Goal: Task Accomplishment & Management: Use online tool/utility

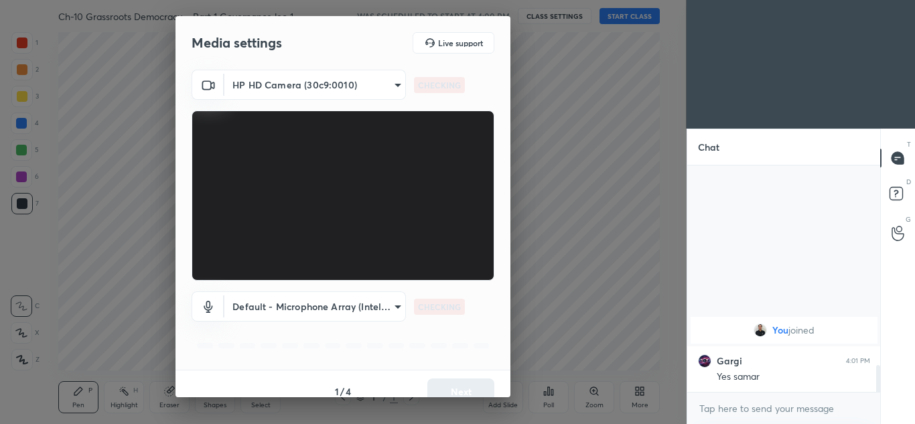
scroll to position [1590, 0]
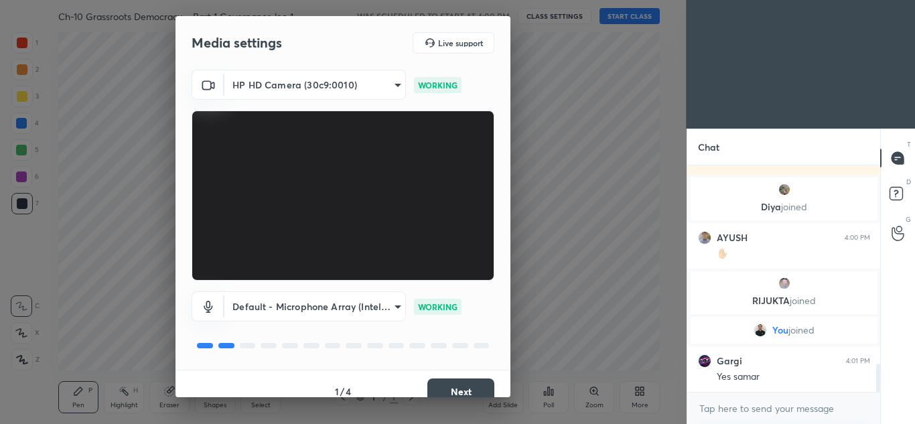
click at [461, 388] on button "Next" at bounding box center [460, 392] width 67 height 27
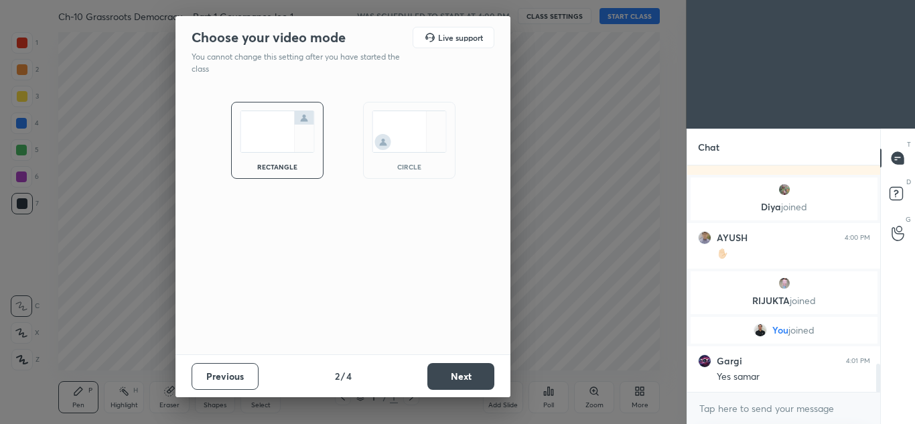
click at [461, 373] on button "Next" at bounding box center [460, 376] width 67 height 27
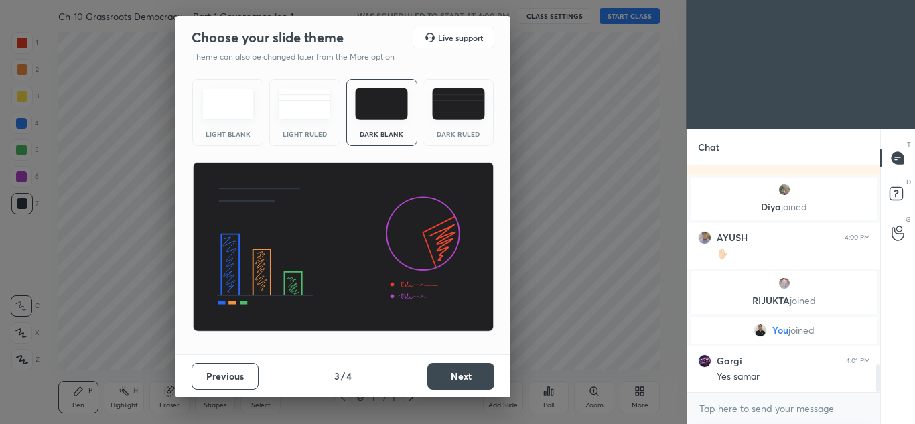
scroll to position [1636, 0]
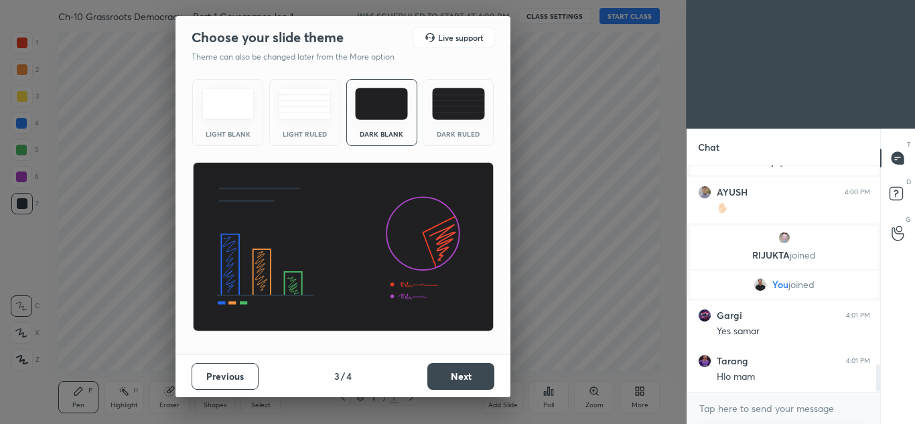
click at [460, 370] on button "Next" at bounding box center [460, 376] width 67 height 27
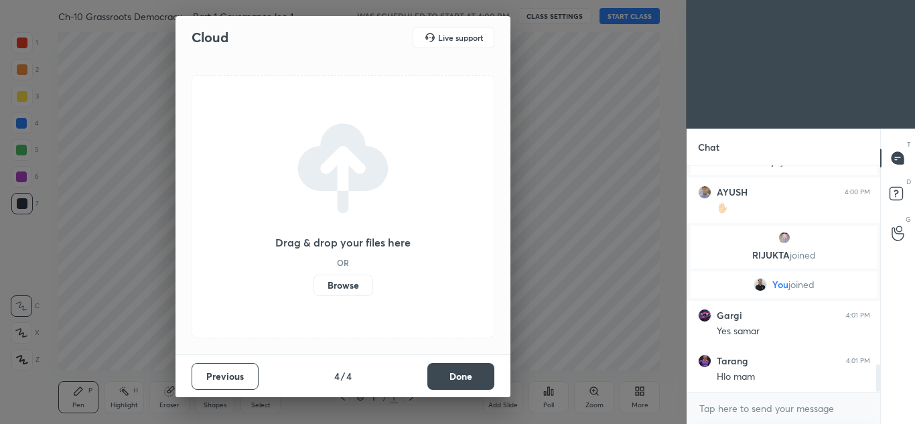
click at [351, 282] on label "Browse" at bounding box center [344, 285] width 60 height 21
click at [314, 282] on input "Browse" at bounding box center [314, 285] width 0 height 21
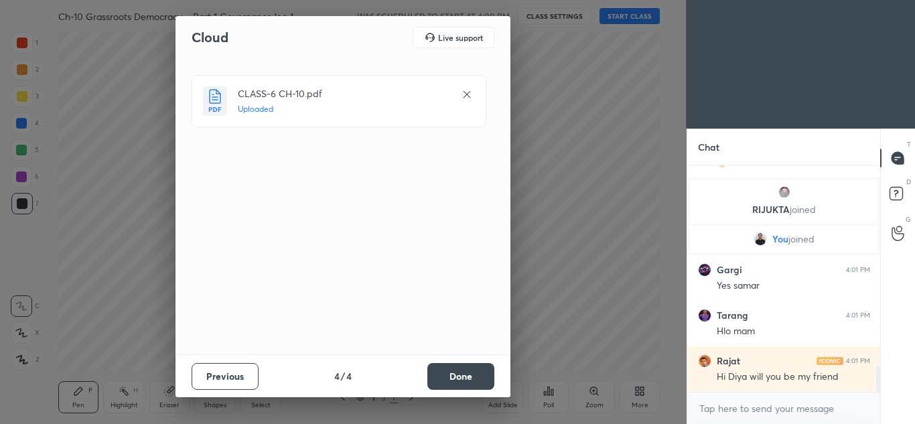
scroll to position [1727, 0]
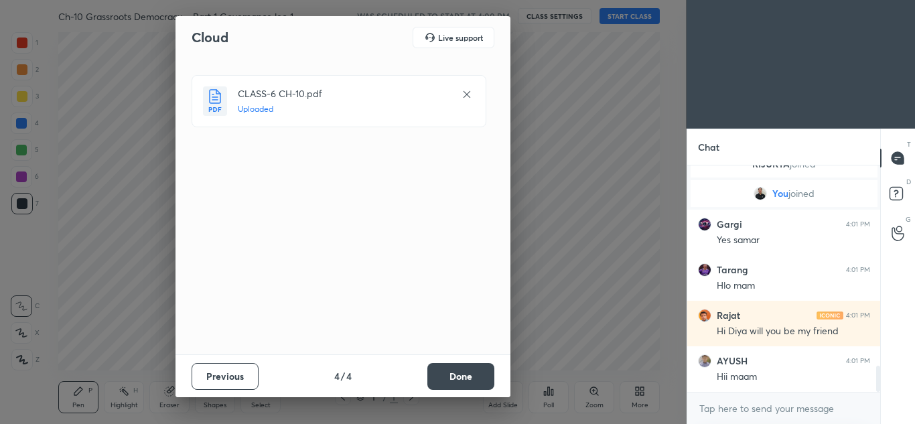
click at [480, 374] on button "Done" at bounding box center [460, 376] width 67 height 27
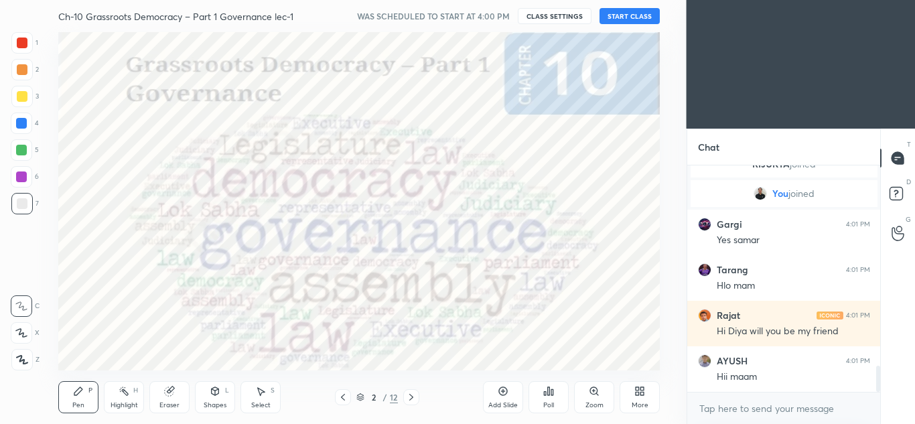
scroll to position [1775, 0]
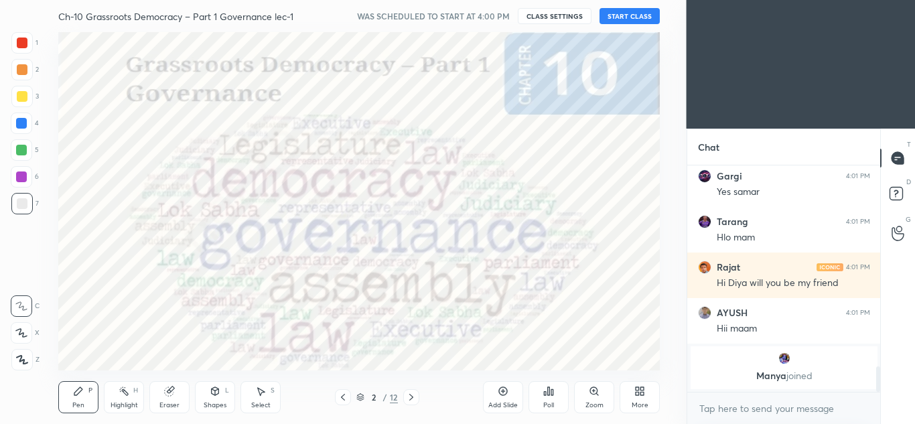
click at [634, 20] on button "START CLASS" at bounding box center [630, 16] width 60 height 16
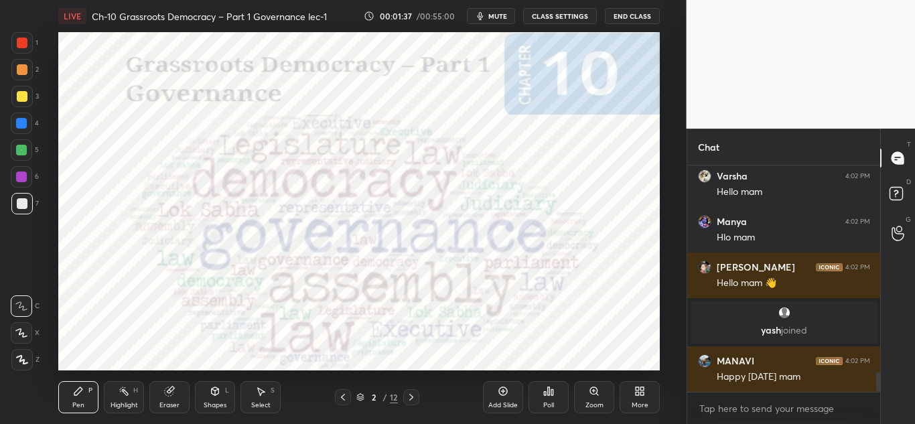
scroll to position [2456, 0]
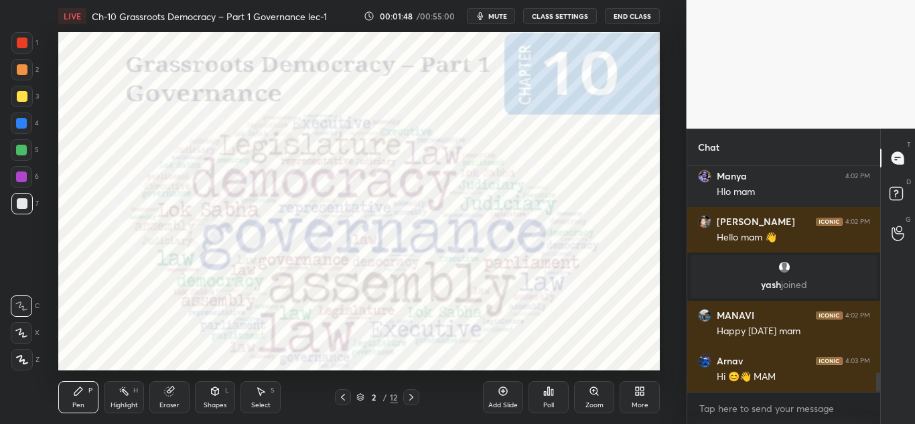
click at [22, 50] on div at bounding box center [21, 42] width 21 height 21
click at [20, 358] on icon at bounding box center [22, 360] width 11 height 8
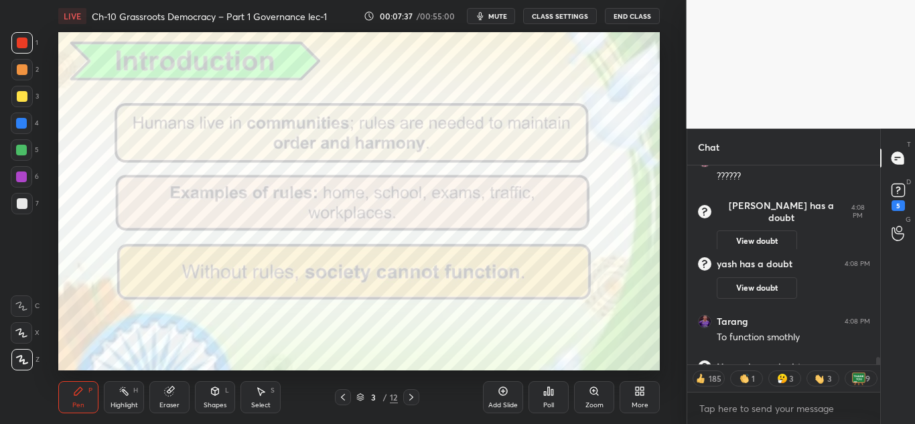
scroll to position [5298, 0]
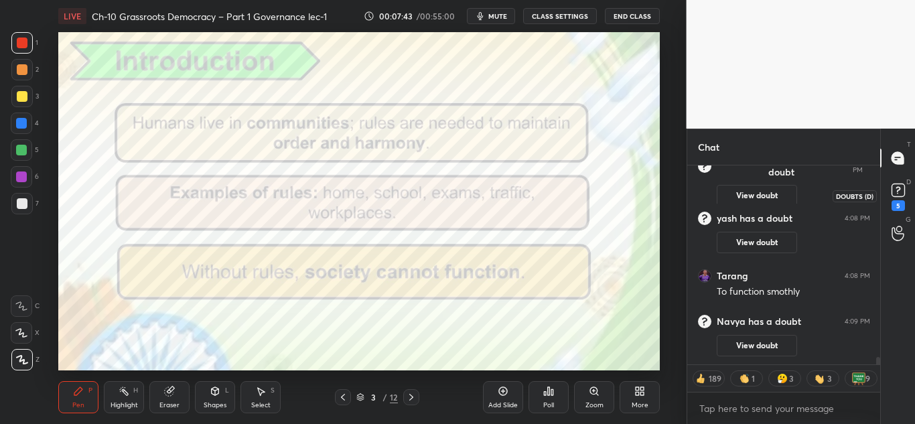
click at [896, 180] on icon at bounding box center [898, 190] width 20 height 20
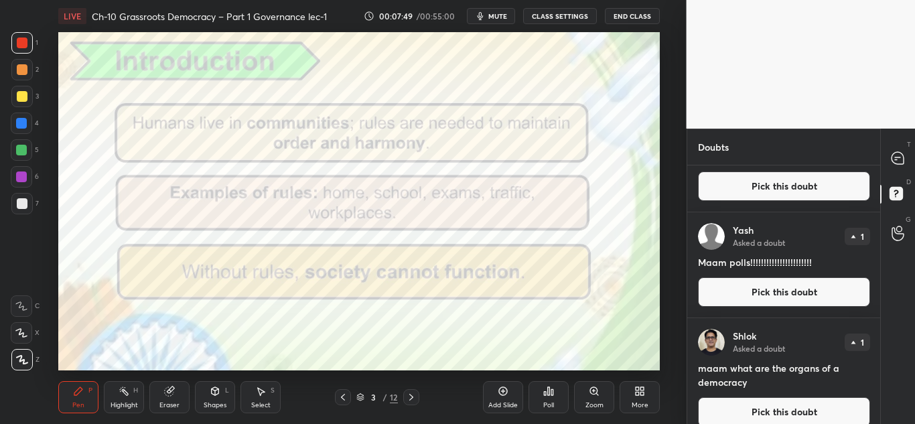
scroll to position [284, 0]
click at [897, 159] on icon at bounding box center [898, 158] width 12 height 12
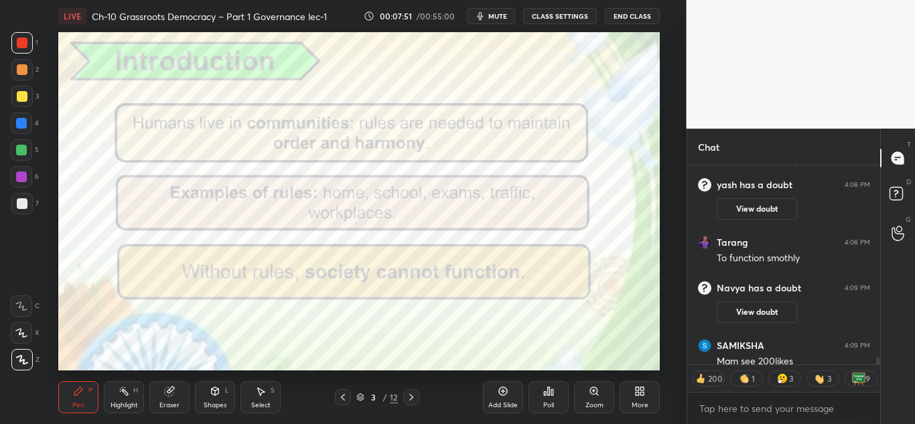
scroll to position [5566, 0]
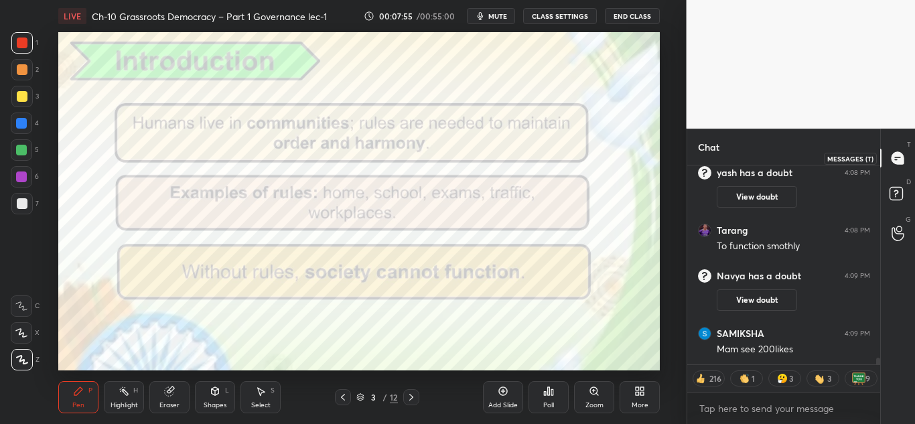
click at [892, 157] on icon at bounding box center [898, 158] width 12 height 12
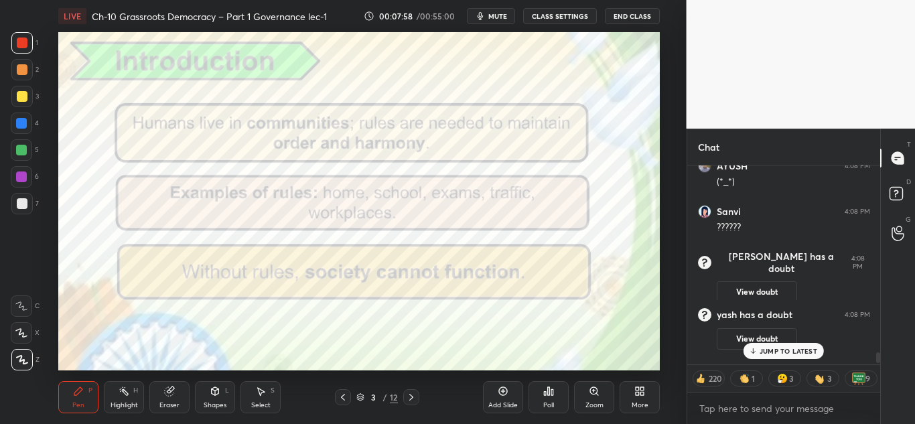
scroll to position [5424, 0]
click at [892, 192] on rect at bounding box center [896, 194] width 13 height 13
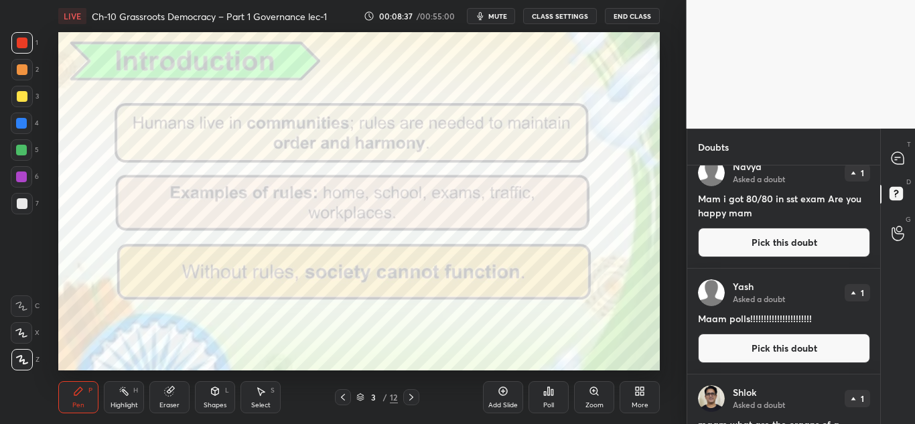
scroll to position [545, 0]
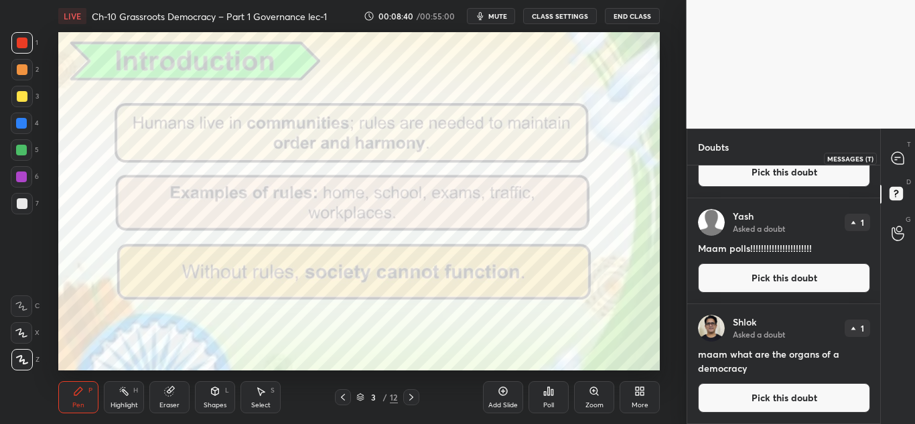
click at [896, 165] on icon at bounding box center [898, 158] width 14 height 14
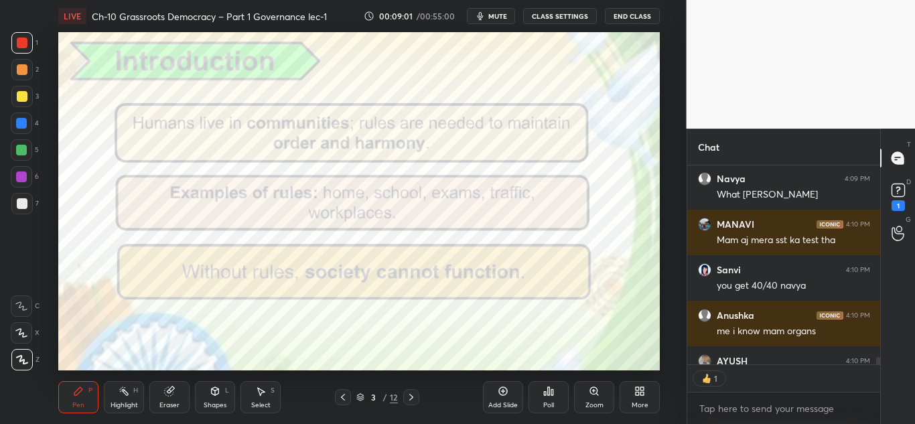
scroll to position [6001, 0]
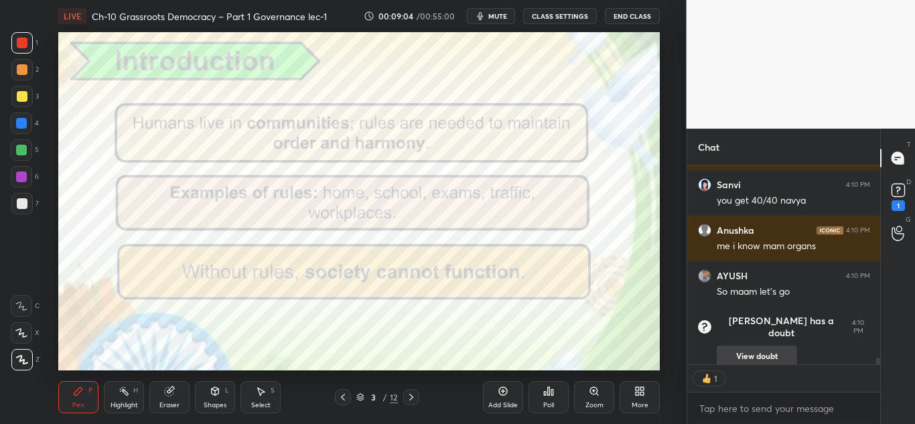
click at [766, 346] on button "View doubt" at bounding box center [757, 356] width 80 height 21
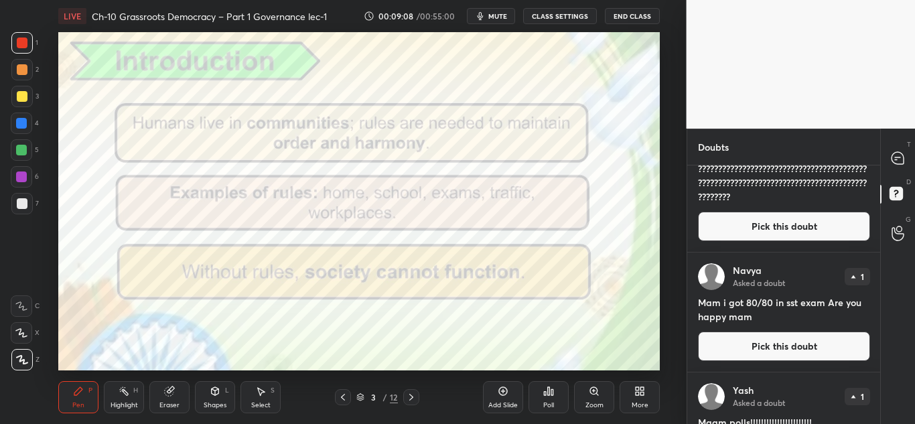
scroll to position [338, 0]
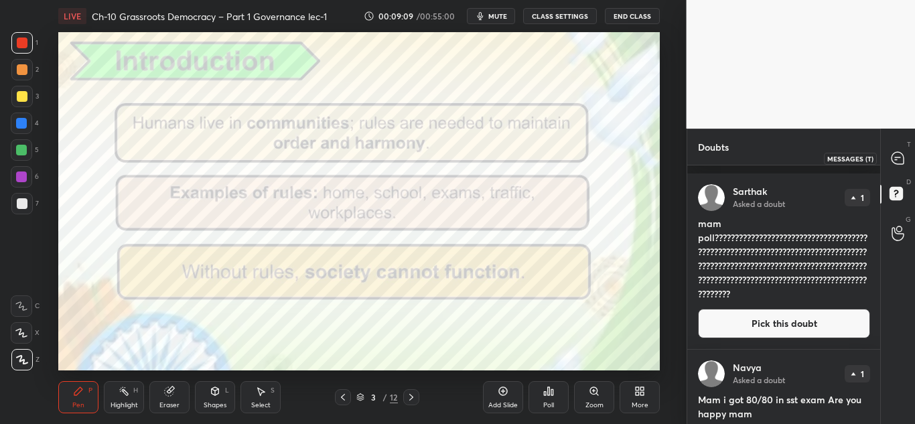
click at [894, 157] on icon at bounding box center [898, 158] width 12 height 12
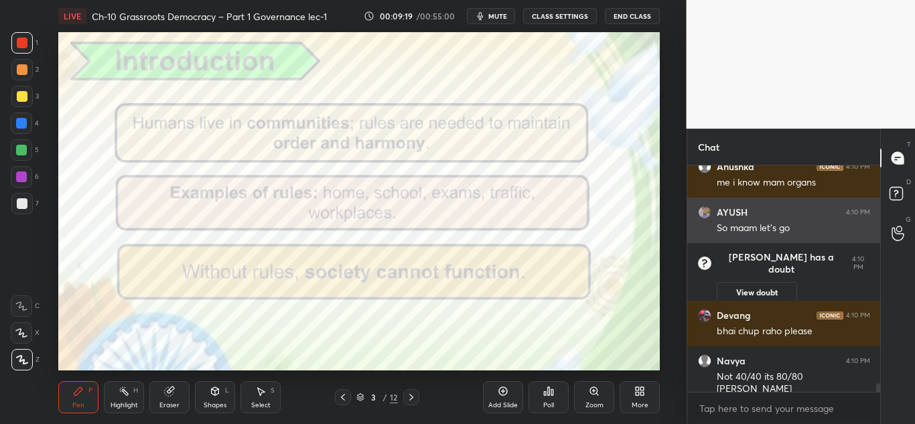
scroll to position [0, 0]
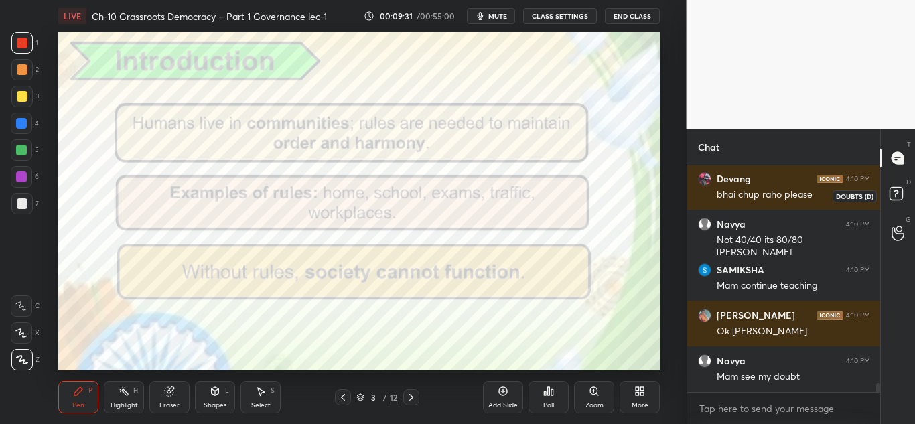
click at [894, 200] on rect at bounding box center [896, 194] width 13 height 13
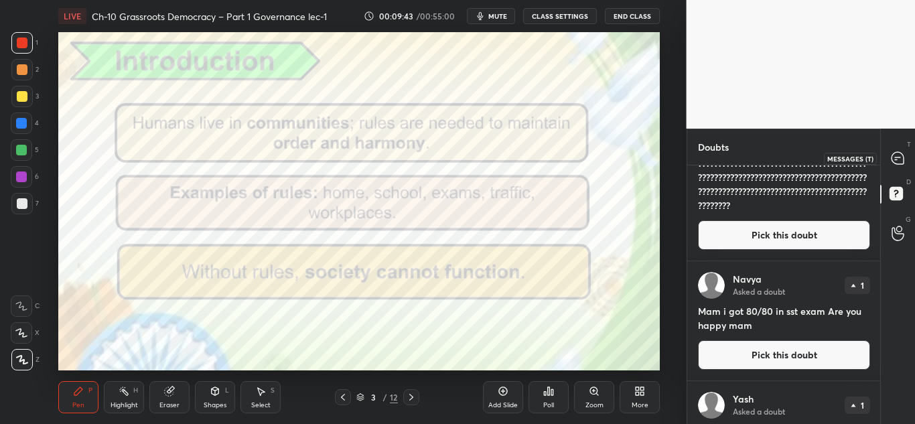
click at [899, 162] on icon at bounding box center [898, 158] width 12 height 12
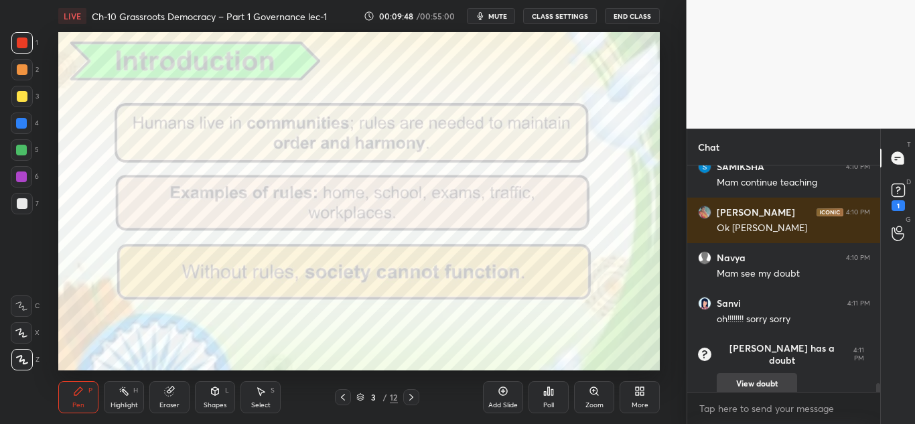
click at [730, 373] on button "View doubt" at bounding box center [757, 383] width 80 height 21
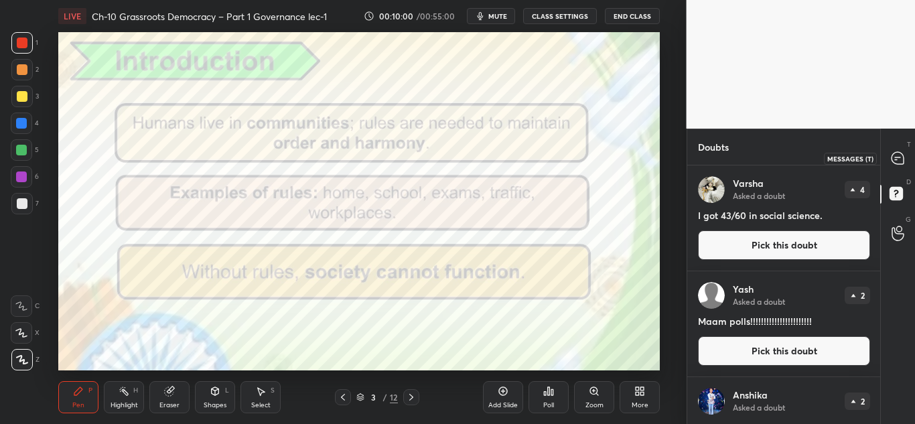
click at [890, 160] on div at bounding box center [898, 158] width 27 height 24
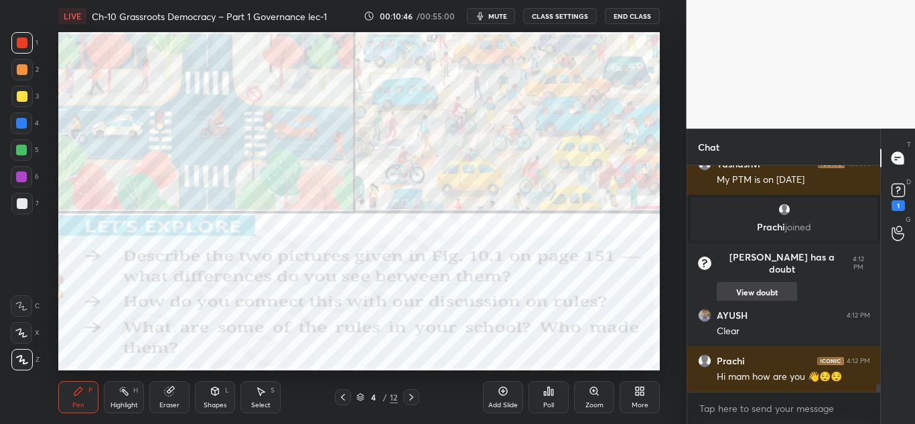
scroll to position [6265, 0]
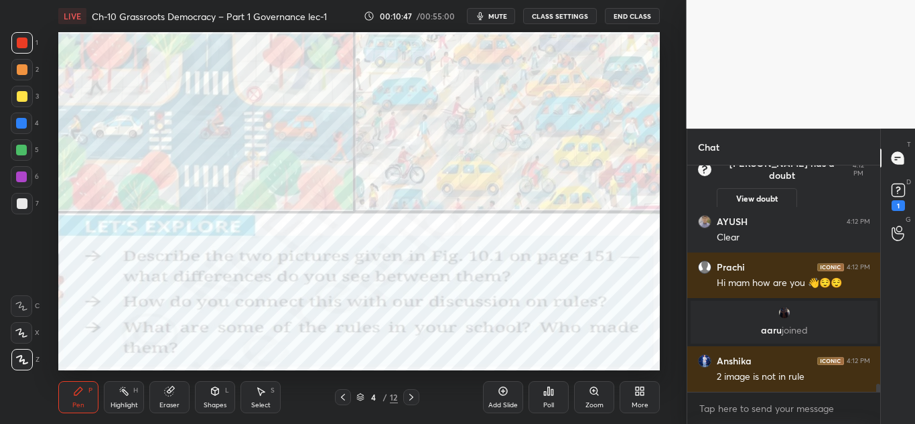
scroll to position [6250, 0]
click at [752, 238] on div "Clear" at bounding box center [793, 237] width 153 height 13
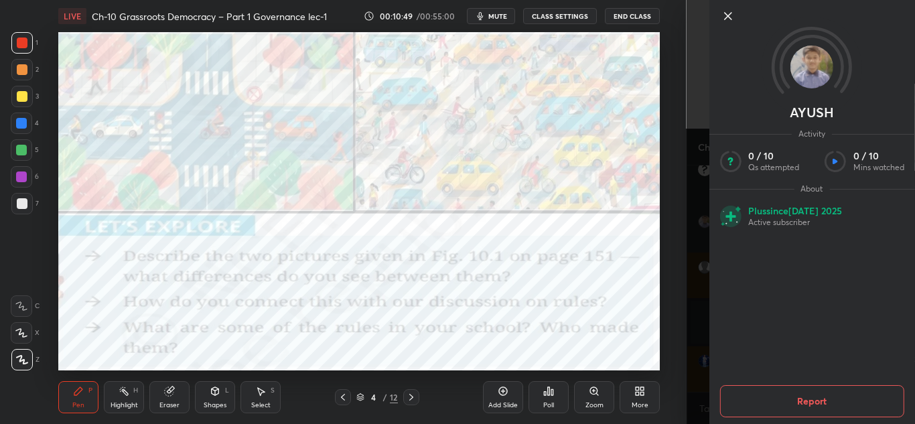
click at [726, 10] on div "[PERSON_NAME] Activity 0 / 10 Qs attempted 0 / 10 Mins watched About Plus since…" at bounding box center [812, 212] width 206 height 424
click at [726, 10] on icon at bounding box center [728, 16] width 16 height 16
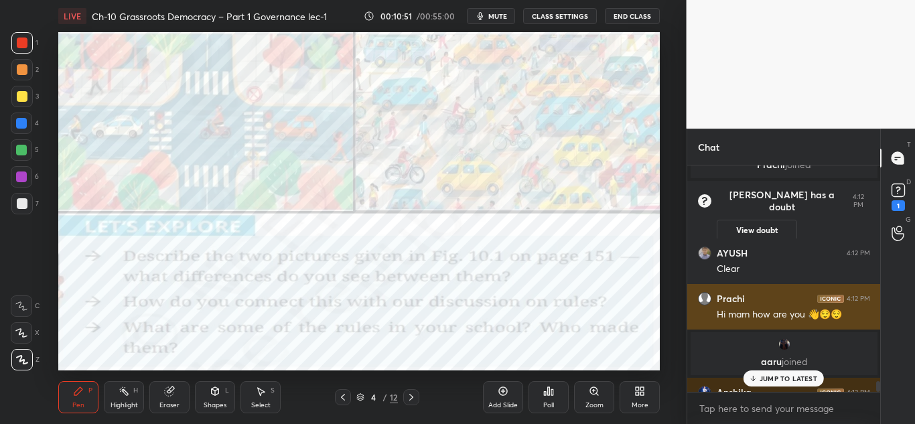
scroll to position [6218, 0]
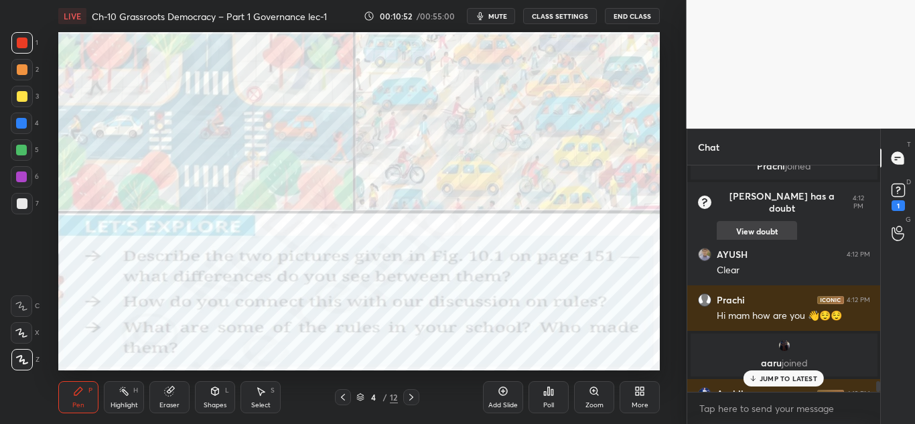
click at [738, 221] on button "View doubt" at bounding box center [757, 231] width 80 height 21
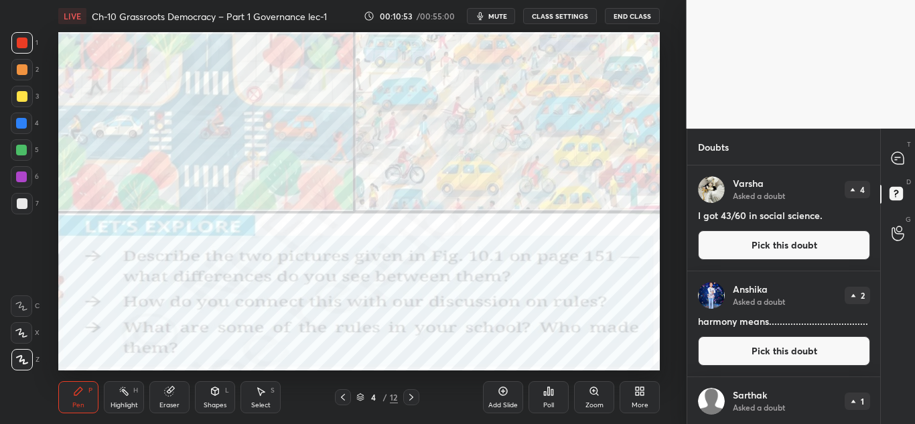
scroll to position [103, 0]
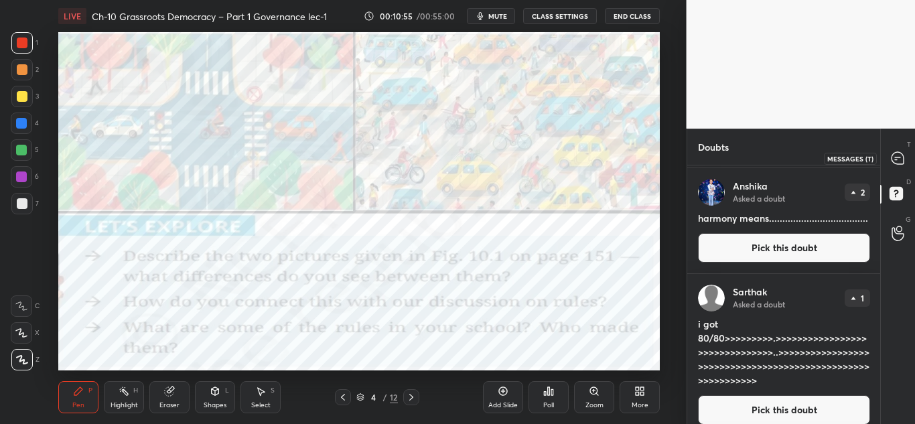
click at [896, 163] on icon at bounding box center [898, 158] width 12 height 12
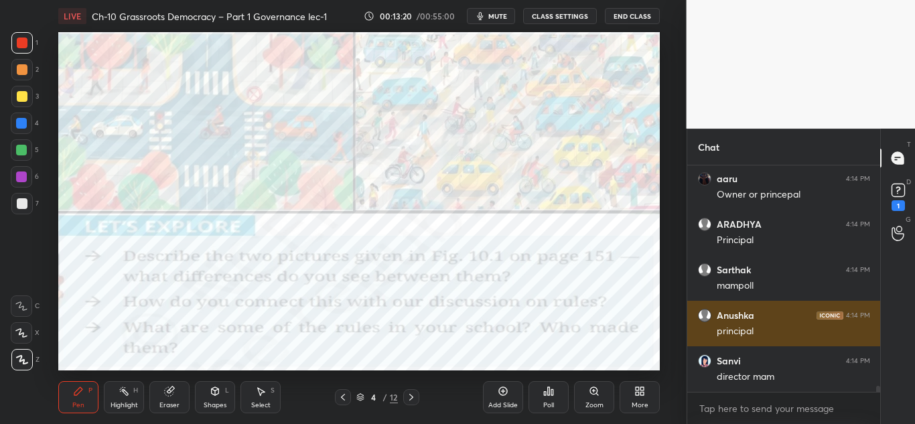
scroll to position [8267, 0]
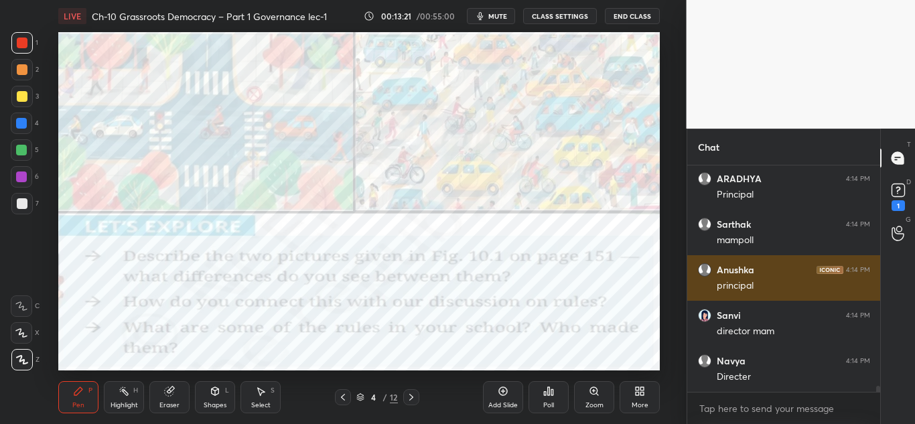
click at [733, 270] on h6 "Anushka" at bounding box center [736, 270] width 38 height 12
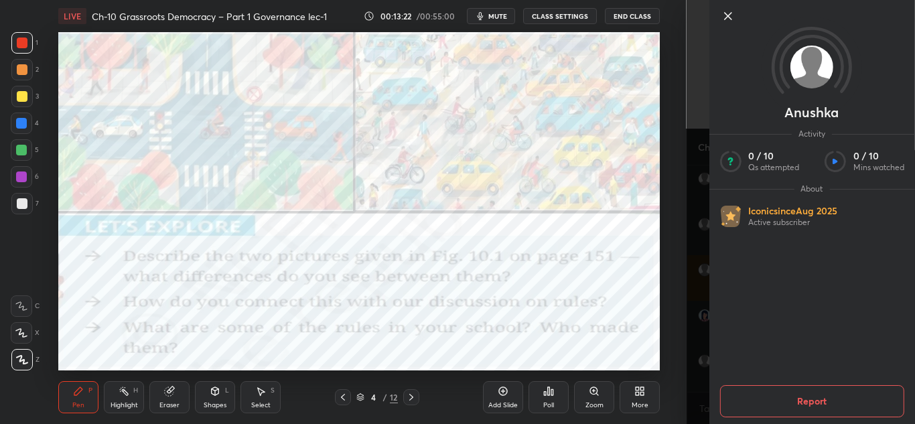
scroll to position [8313, 0]
click at [725, 27] on div at bounding box center [812, 38] width 206 height 77
drag, startPoint x: 725, startPoint y: 27, endPoint x: 729, endPoint y: 19, distance: 9.0
click at [729, 19] on div "Anushka Activity 0 / 10 Qs attempted 0 / 10 Mins watched About Iconic since [DA…" at bounding box center [812, 212] width 206 height 424
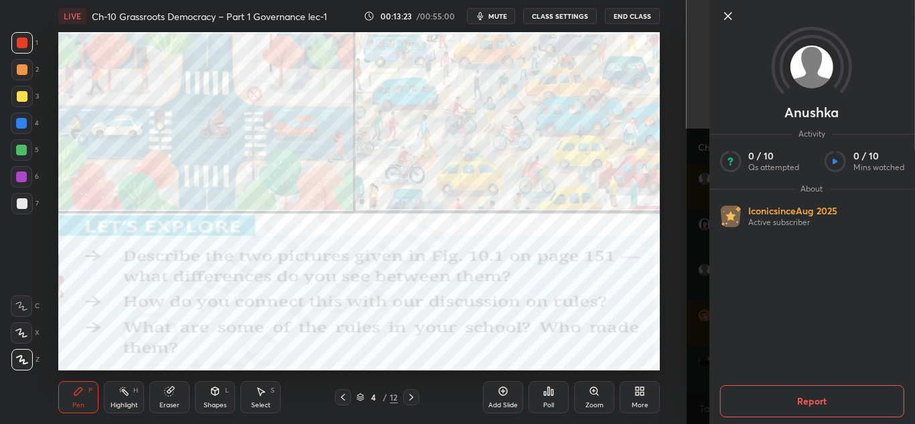
click at [729, 19] on icon at bounding box center [728, 16] width 16 height 16
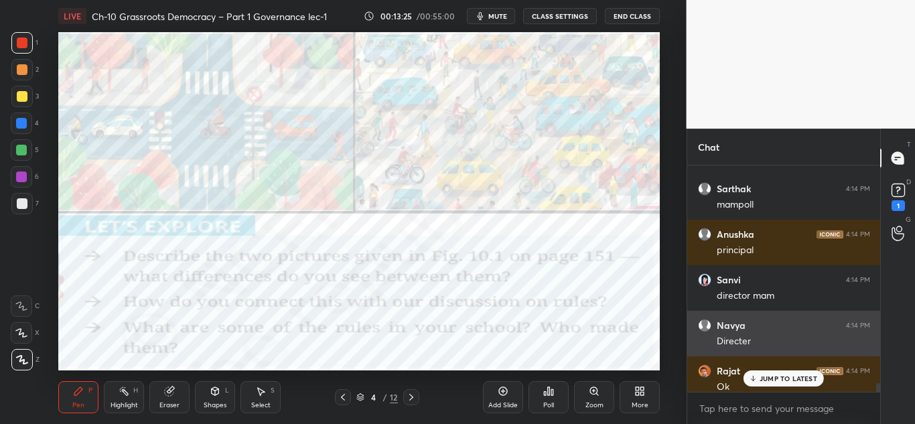
scroll to position [8302, 0]
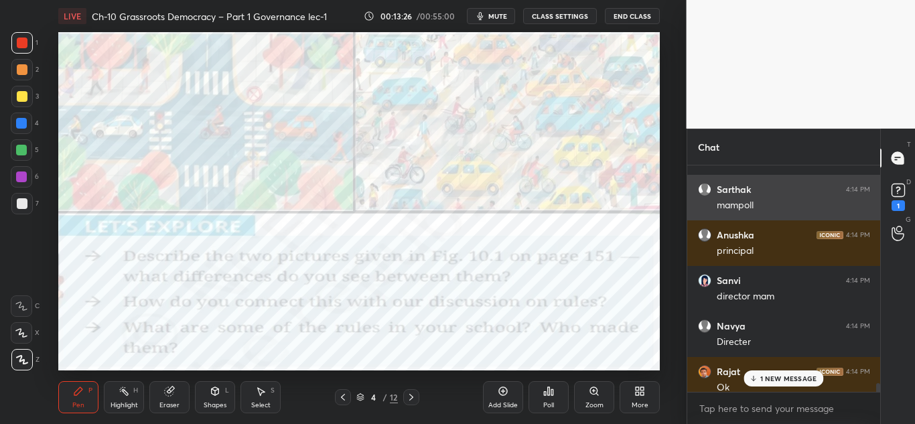
click at [740, 210] on div "mampoll" at bounding box center [793, 205] width 153 height 13
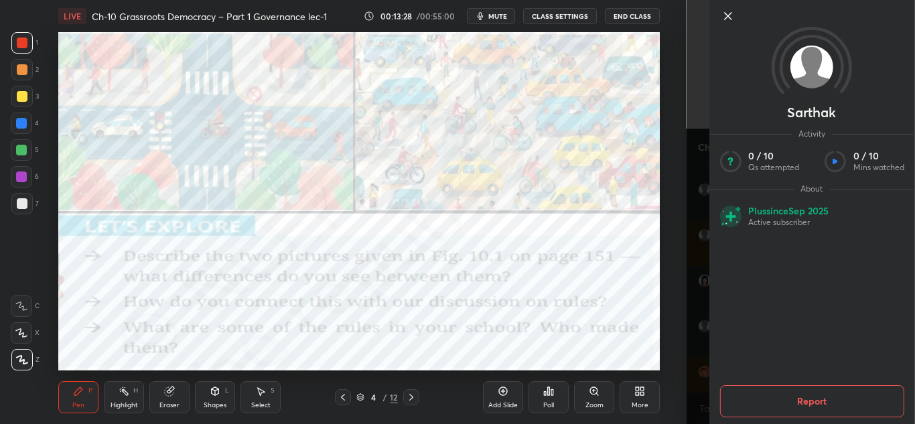
click at [784, 399] on button "Report" at bounding box center [812, 401] width 184 height 32
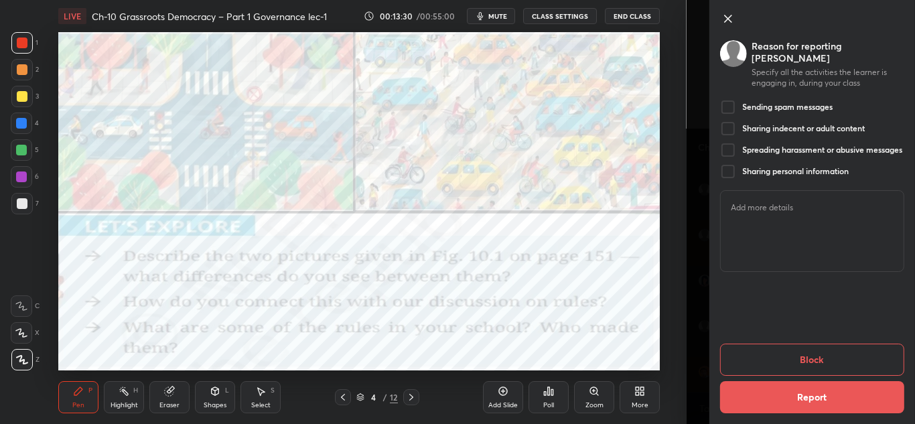
click at [795, 102] on h5 "Sending spam messages" at bounding box center [787, 107] width 90 height 11
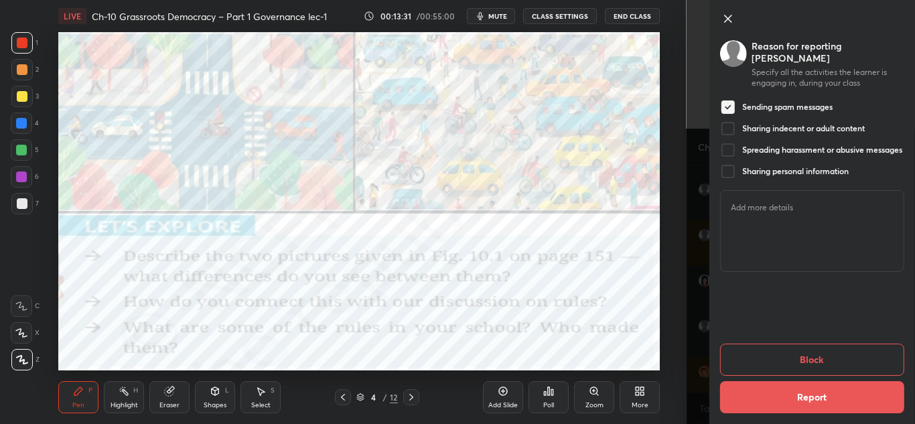
click at [783, 393] on button "Report" at bounding box center [812, 397] width 184 height 32
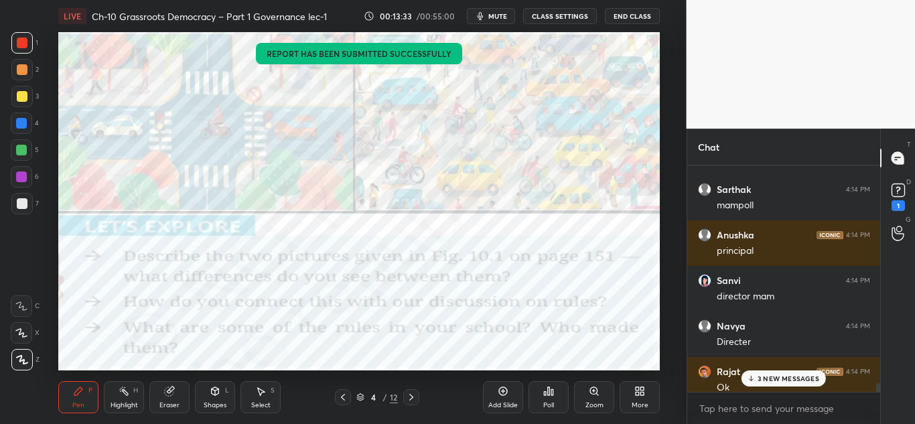
click at [779, 381] on p "3 NEW MESSAGES" at bounding box center [789, 378] width 62 height 8
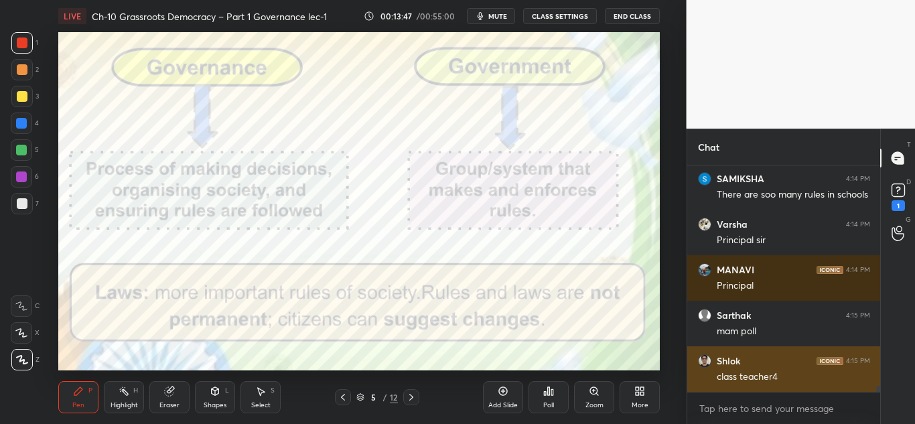
scroll to position [8768, 0]
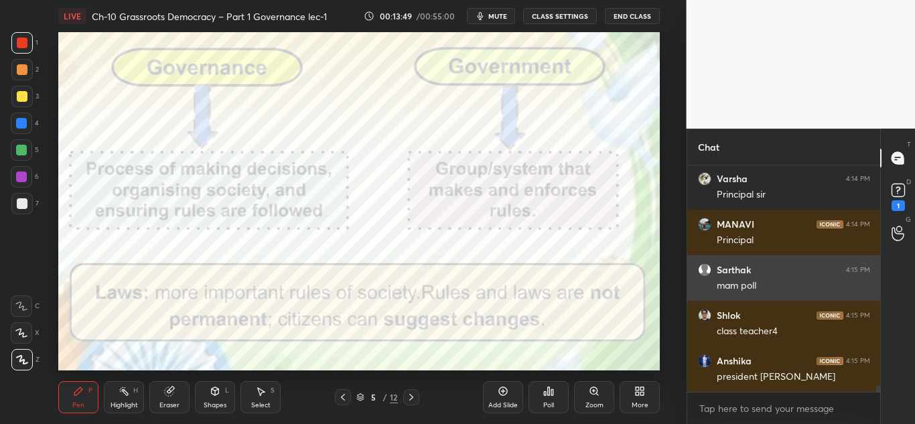
click at [742, 277] on div "mam poll" at bounding box center [793, 285] width 153 height 16
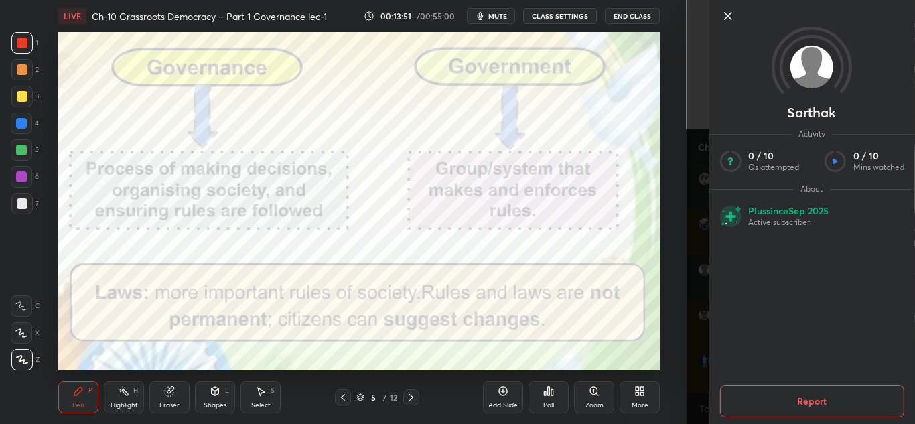
click at [754, 409] on button "Report" at bounding box center [812, 401] width 184 height 32
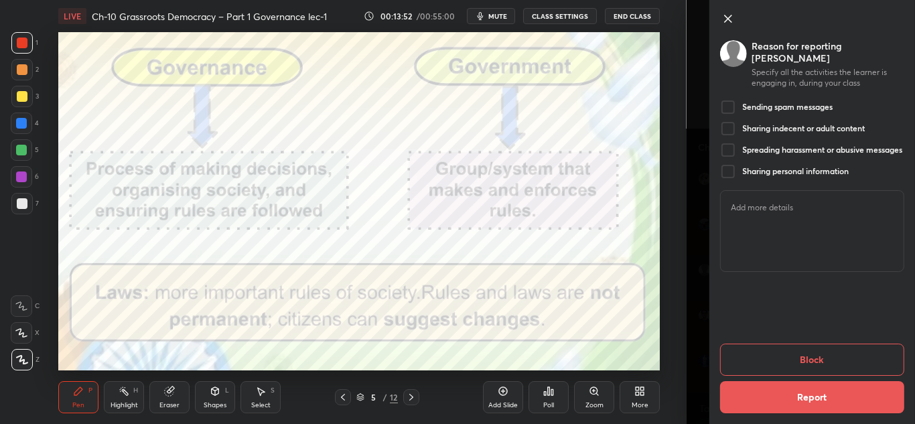
click at [789, 100] on div "Sending spam messages" at bounding box center [776, 107] width 113 height 16
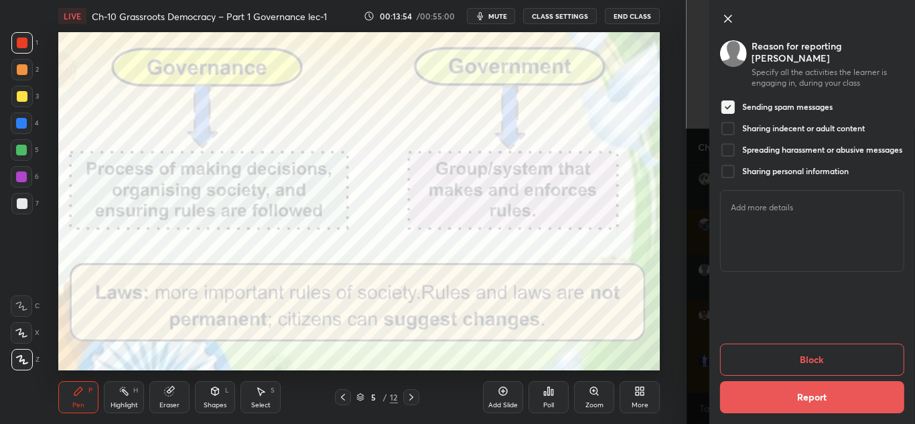
click at [781, 388] on button "Report" at bounding box center [812, 397] width 184 height 32
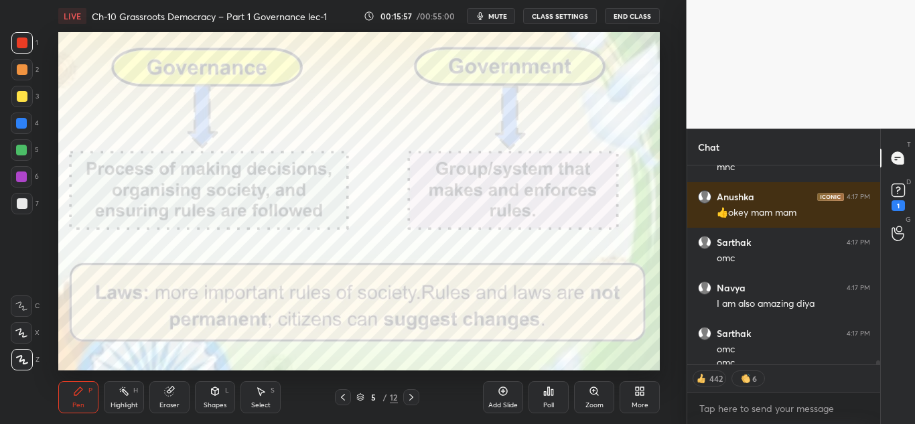
scroll to position [9372, 0]
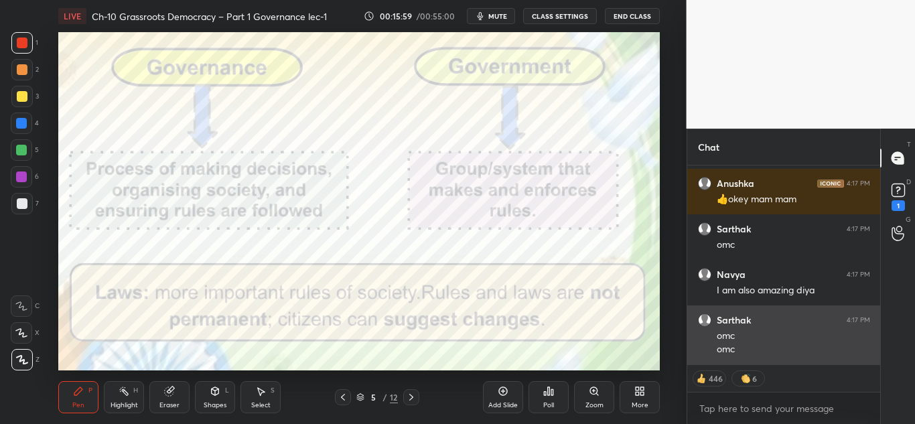
click at [756, 317] on div "[PERSON_NAME] 4:17 PM" at bounding box center [784, 320] width 172 height 13
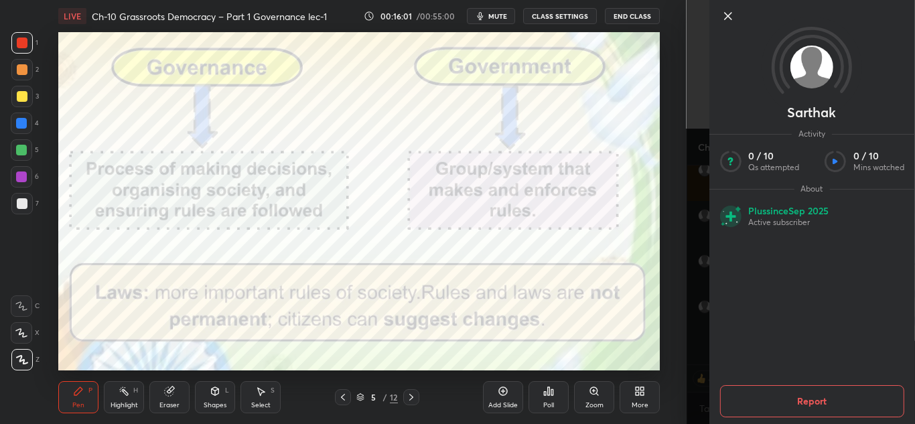
click at [756, 406] on button "Report" at bounding box center [812, 401] width 184 height 32
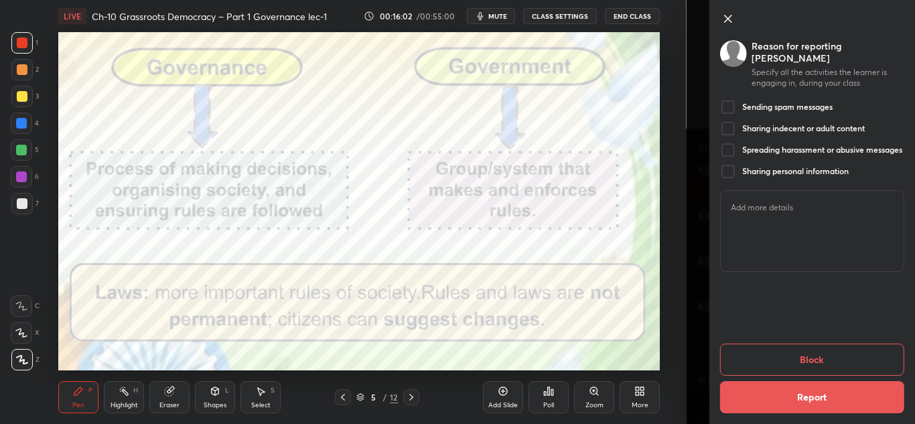
click at [797, 349] on button "Block" at bounding box center [812, 360] width 184 height 32
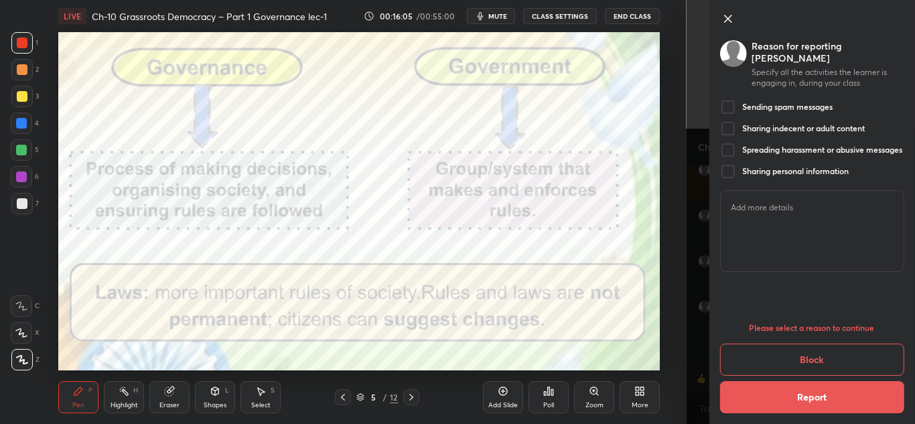
click at [779, 346] on button "Block" at bounding box center [812, 360] width 184 height 32
click at [778, 102] on h5 "Sending spam messages" at bounding box center [787, 107] width 90 height 11
click at [775, 365] on button "Block" at bounding box center [812, 360] width 184 height 32
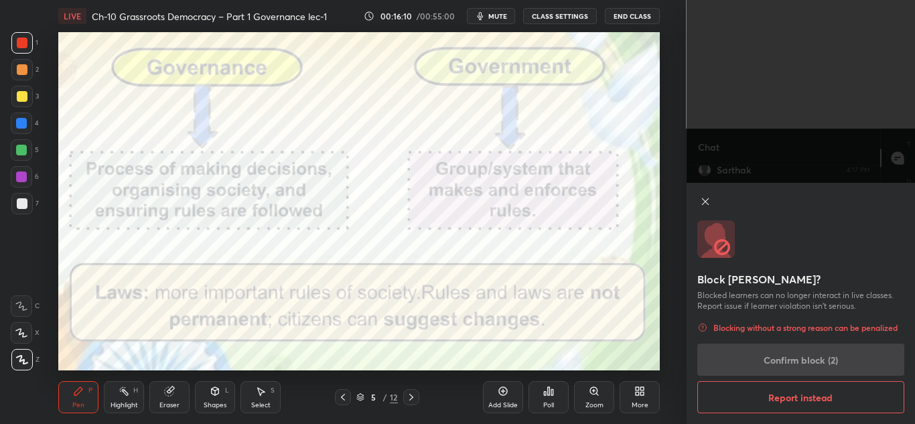
scroll to position [9476, 0]
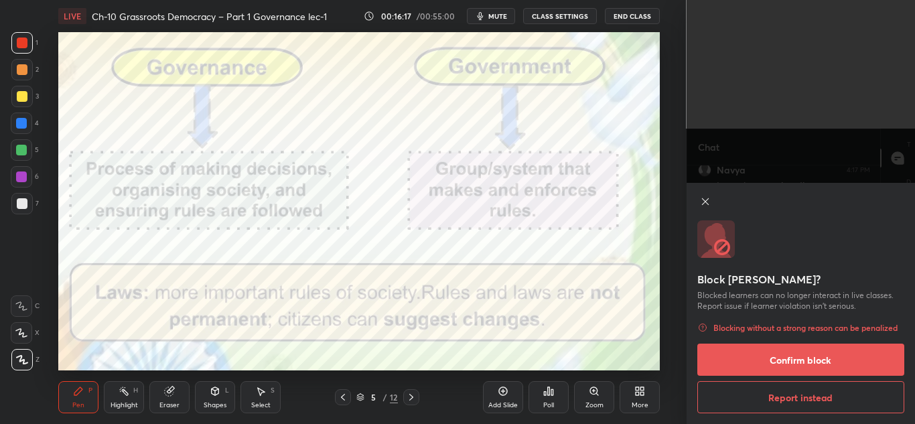
click at [813, 392] on button "Report instead" at bounding box center [801, 397] width 208 height 32
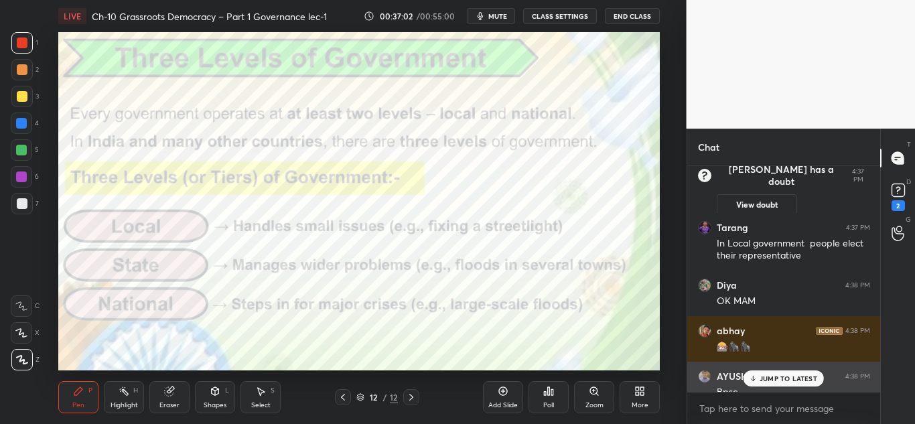
scroll to position [18474, 0]
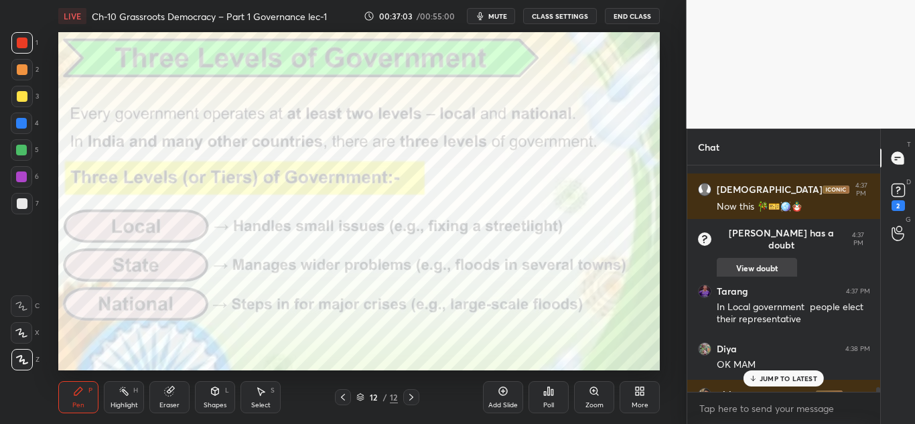
click at [741, 258] on button "View doubt" at bounding box center [757, 268] width 80 height 21
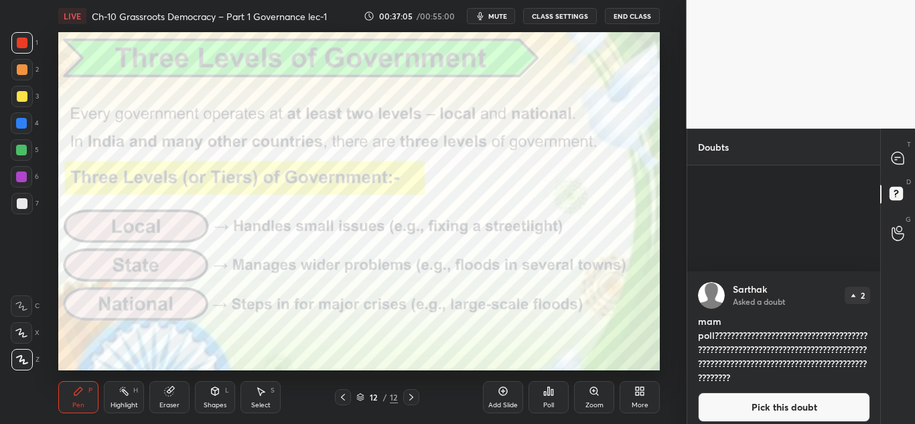
scroll to position [281, 0]
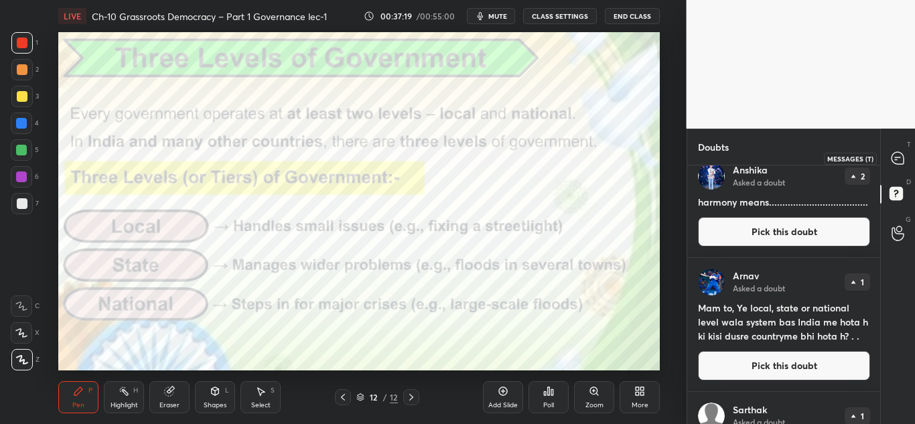
click at [899, 164] on icon at bounding box center [898, 158] width 12 height 12
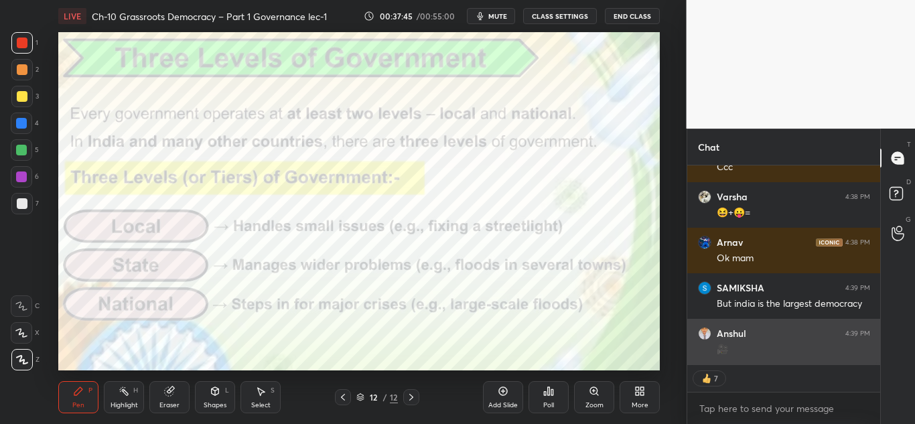
scroll to position [19815, 0]
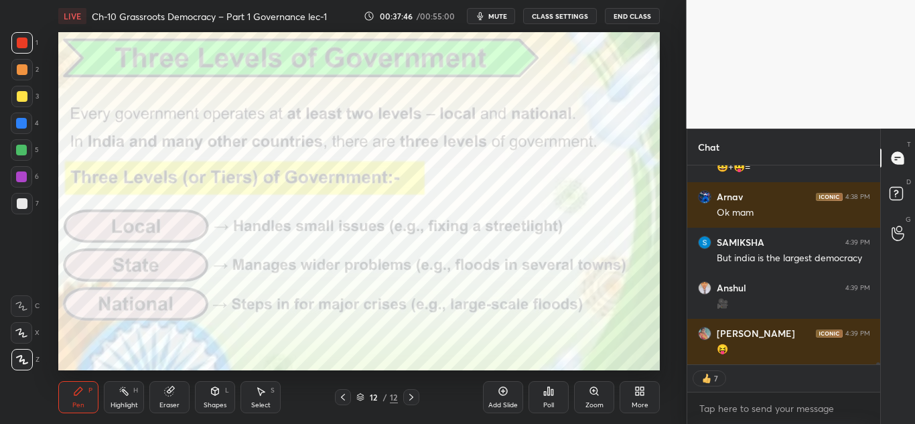
click at [503, 388] on icon at bounding box center [503, 391] width 11 height 11
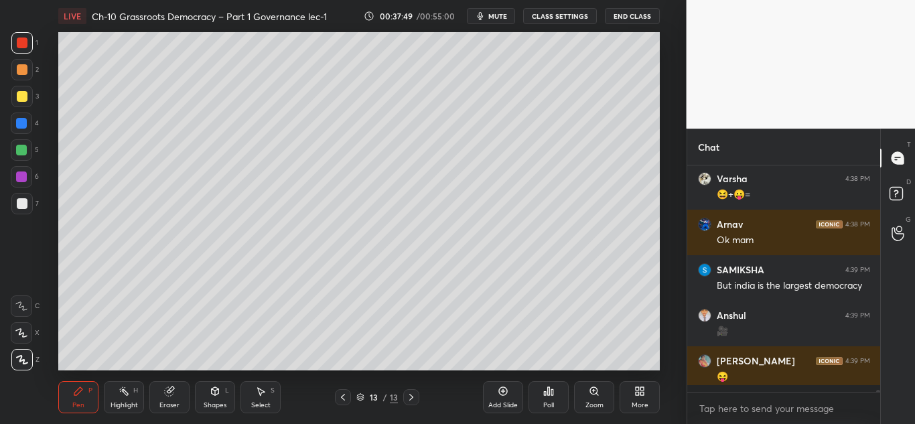
scroll to position [5, 5]
click at [17, 209] on div at bounding box center [21, 203] width 21 height 21
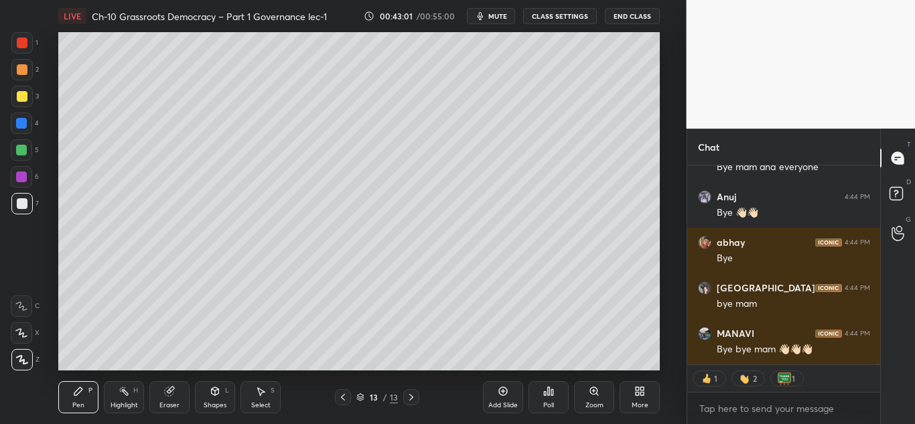
scroll to position [25697, 0]
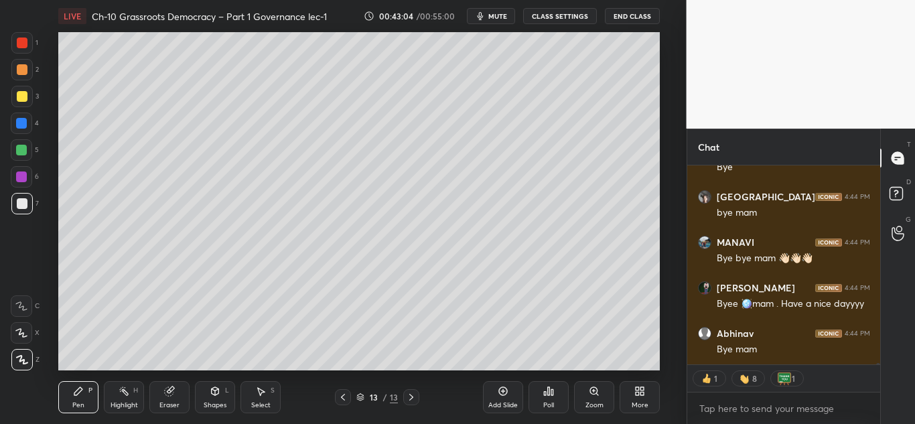
click at [640, 17] on button "End Class" at bounding box center [632, 16] width 55 height 16
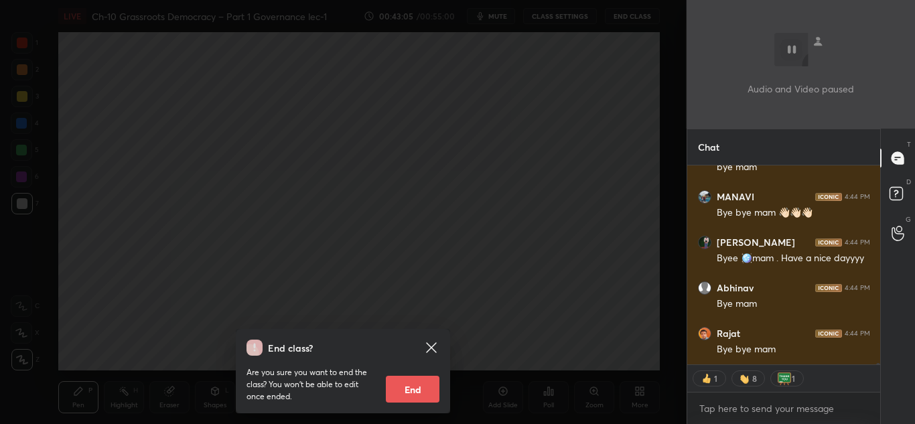
scroll to position [25833, 0]
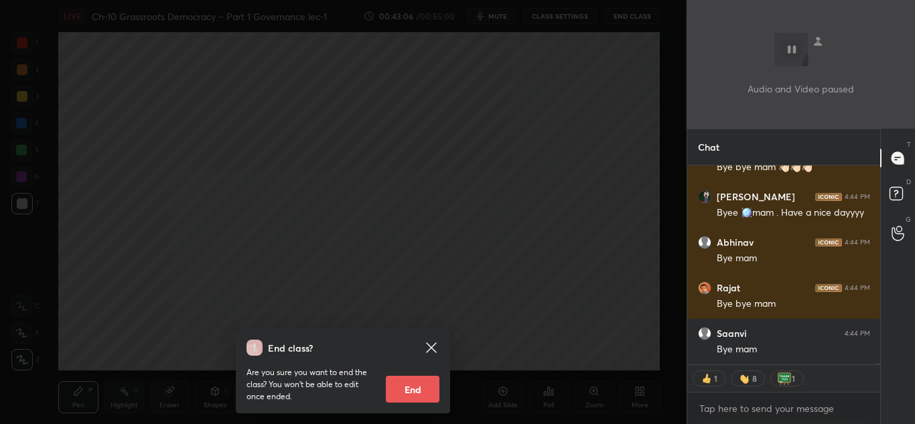
click at [408, 397] on button "End" at bounding box center [413, 389] width 54 height 27
type textarea "x"
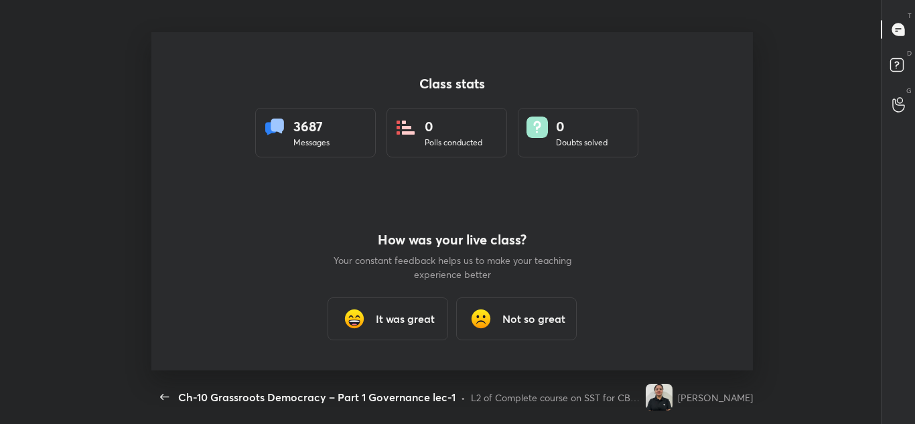
scroll to position [5, 5]
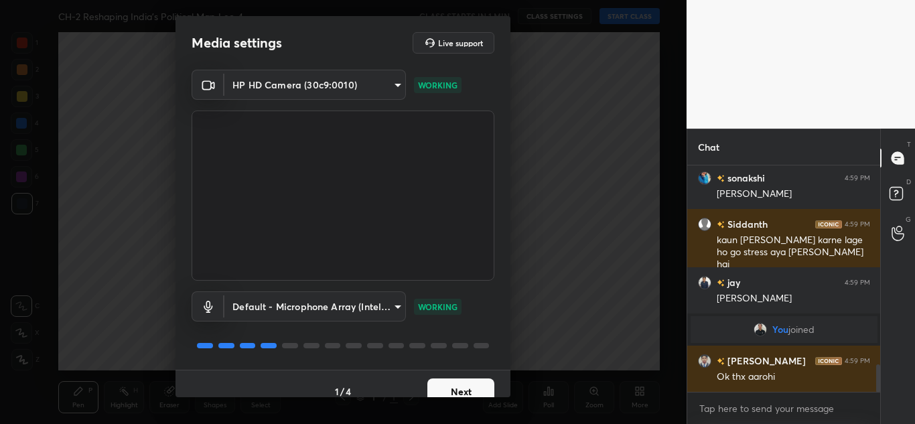
scroll to position [1675, 0]
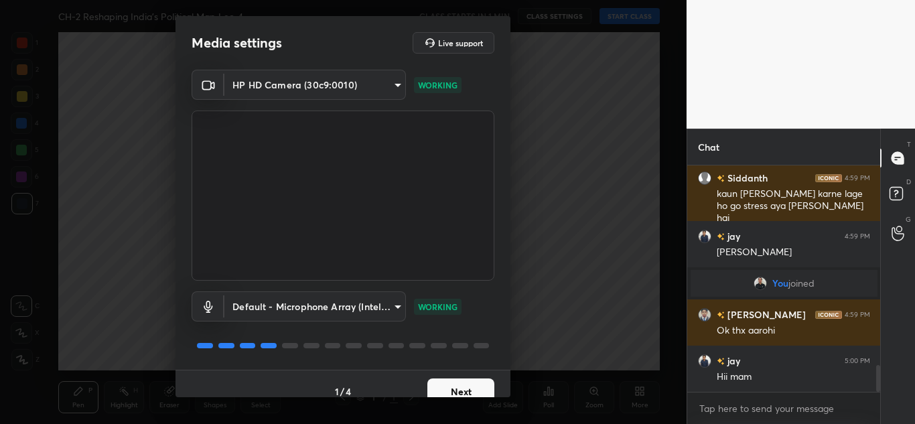
click at [454, 391] on button "Next" at bounding box center [460, 392] width 67 height 27
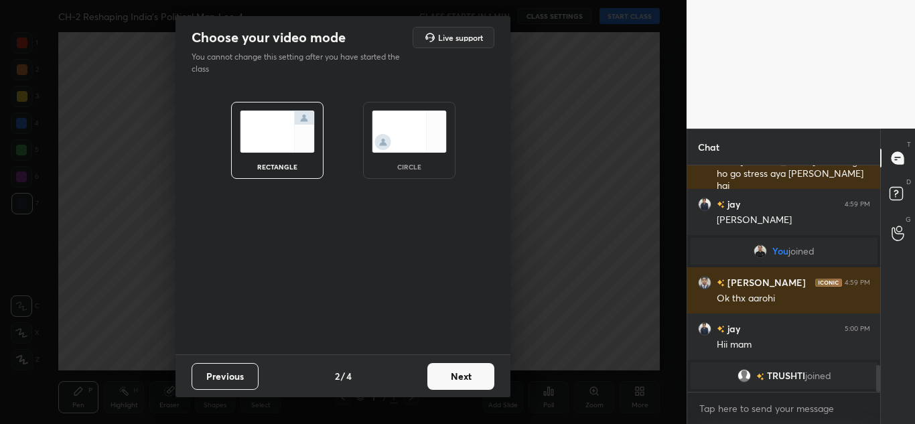
scroll to position [1742, 0]
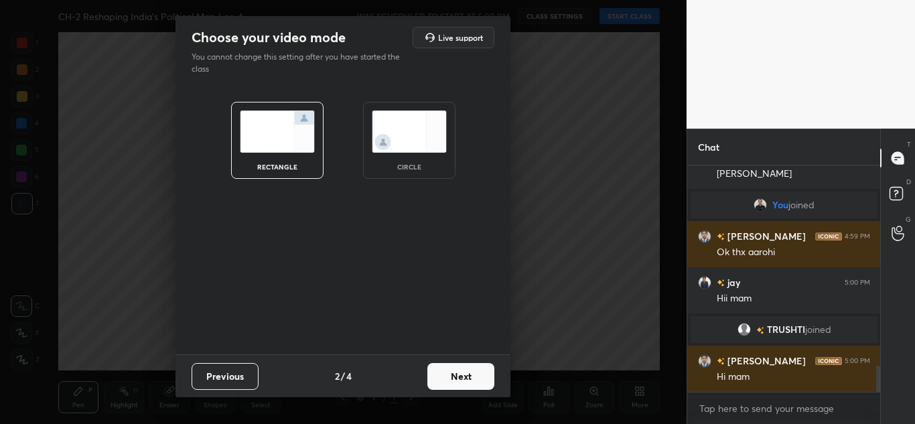
click at [470, 368] on button "Next" at bounding box center [460, 376] width 67 height 27
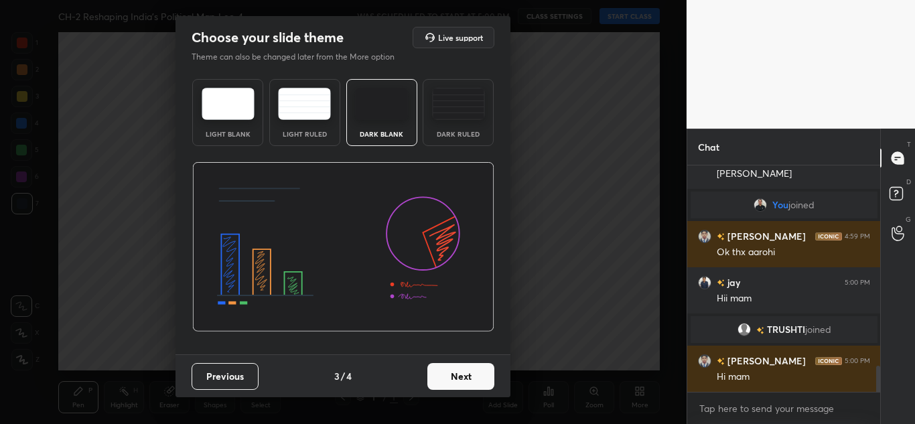
click at [470, 368] on button "Next" at bounding box center [460, 376] width 67 height 27
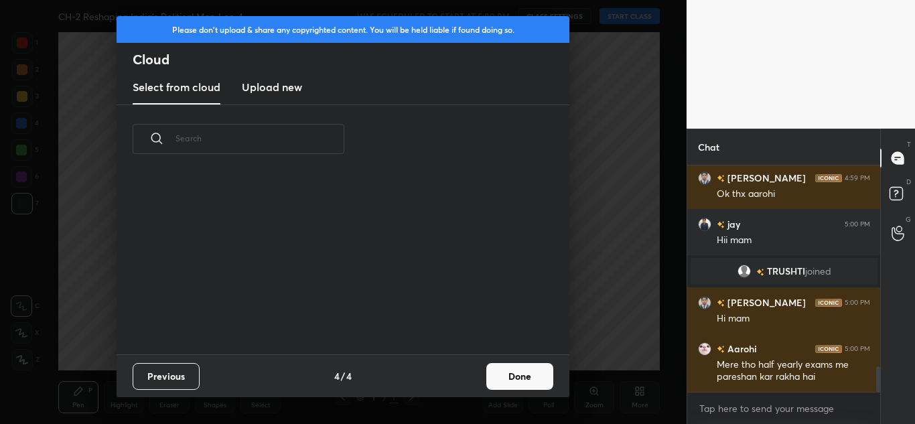
scroll to position [181, 430]
click at [253, 82] on h3 "Upload new" at bounding box center [272, 87] width 60 height 16
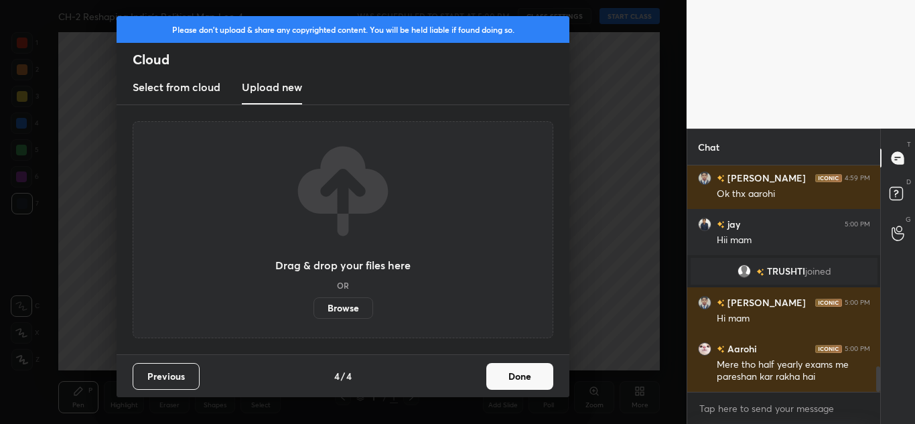
click at [332, 292] on div "Drag & drop your files here OR Browse" at bounding box center [342, 230] width 135 height 178
click at [336, 299] on label "Browse" at bounding box center [344, 307] width 60 height 21
click at [314, 299] on input "Browse" at bounding box center [314, 307] width 0 height 21
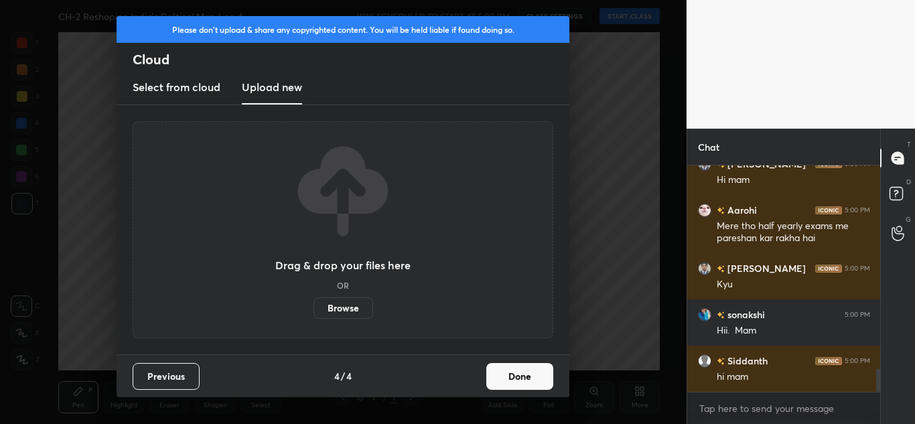
scroll to position [1985, 0]
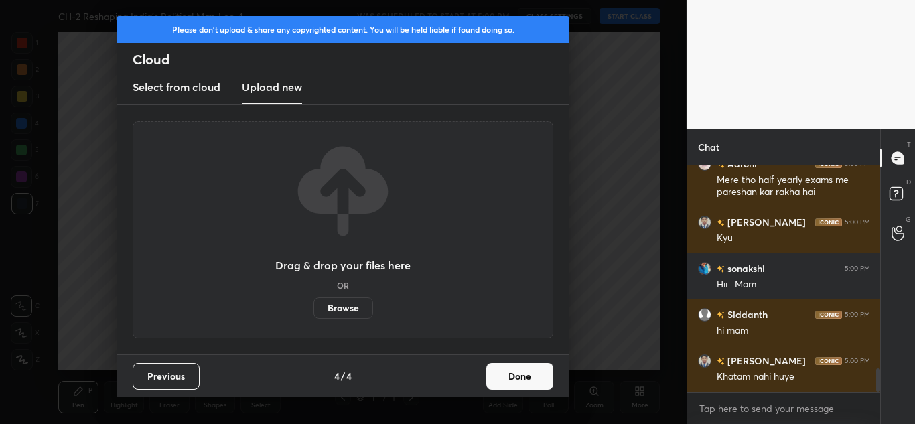
click at [521, 381] on button "Done" at bounding box center [519, 376] width 67 height 27
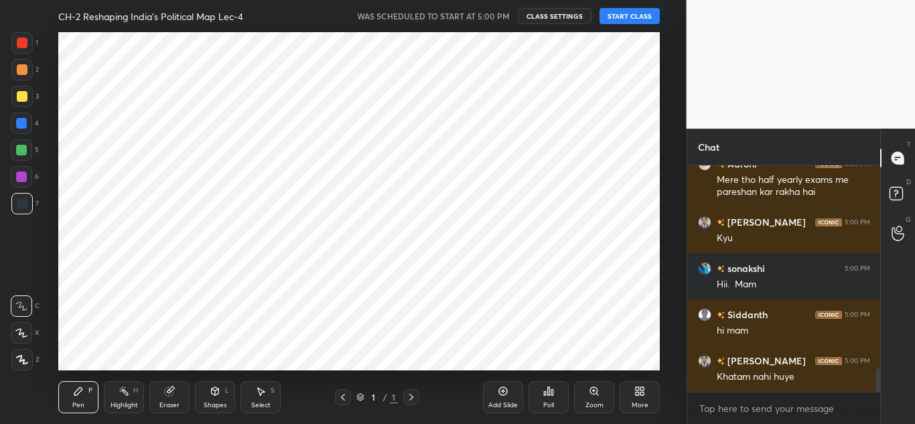
click at [630, 11] on button "START CLASS" at bounding box center [630, 16] width 60 height 16
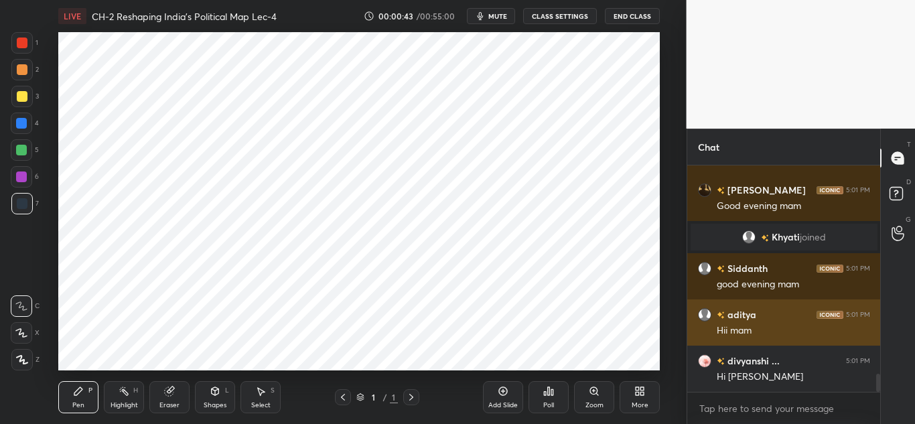
scroll to position [2583, 0]
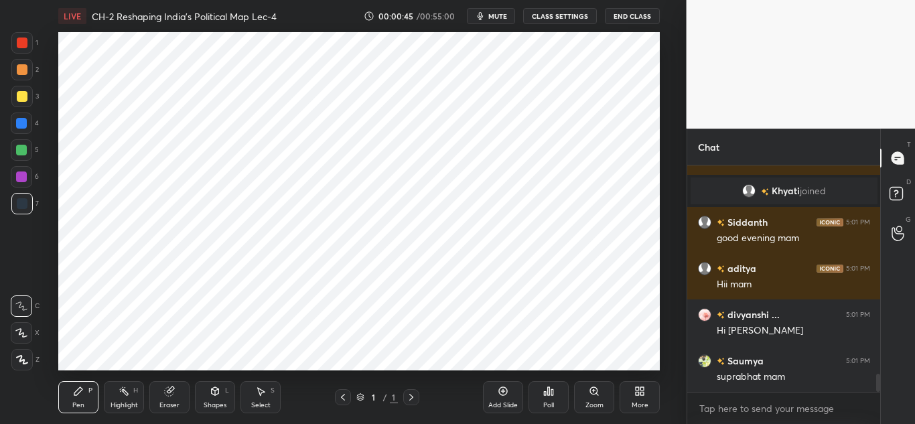
click at [501, 383] on div "Add Slide" at bounding box center [503, 397] width 40 height 32
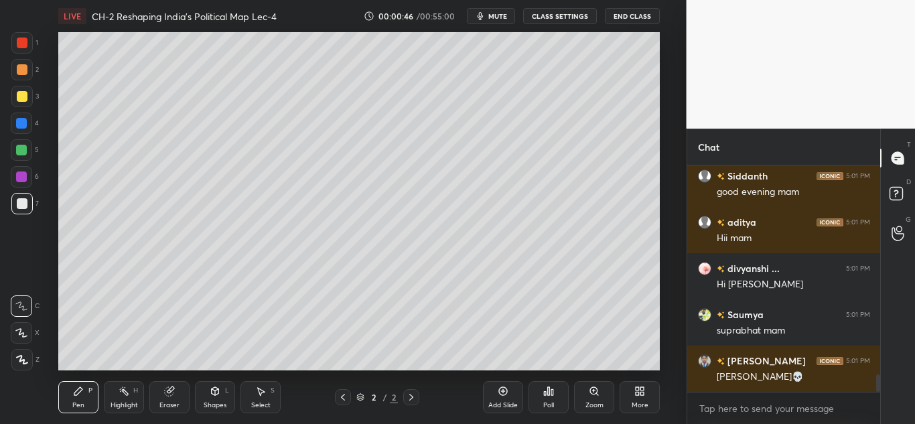
scroll to position [2675, 0]
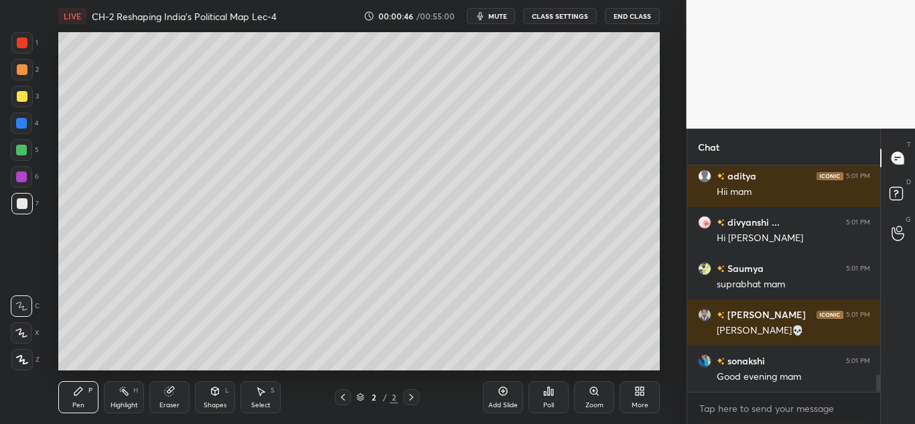
click at [646, 399] on div "More" at bounding box center [640, 397] width 40 height 32
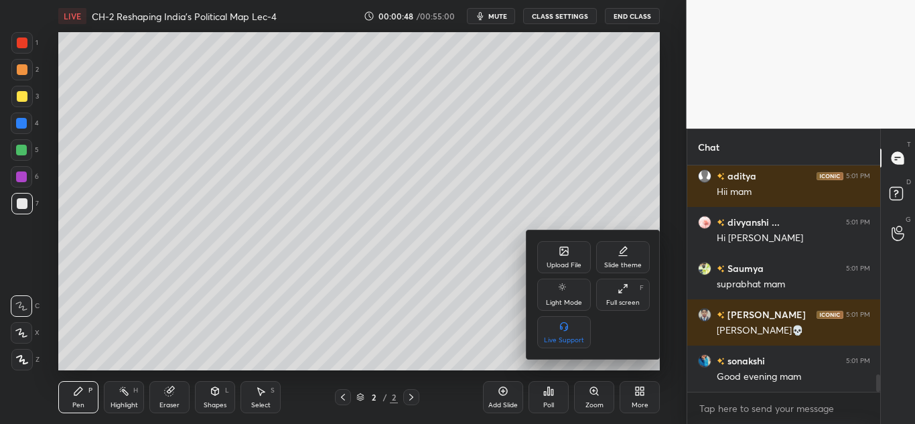
click at [567, 251] on icon at bounding box center [564, 251] width 8 height 8
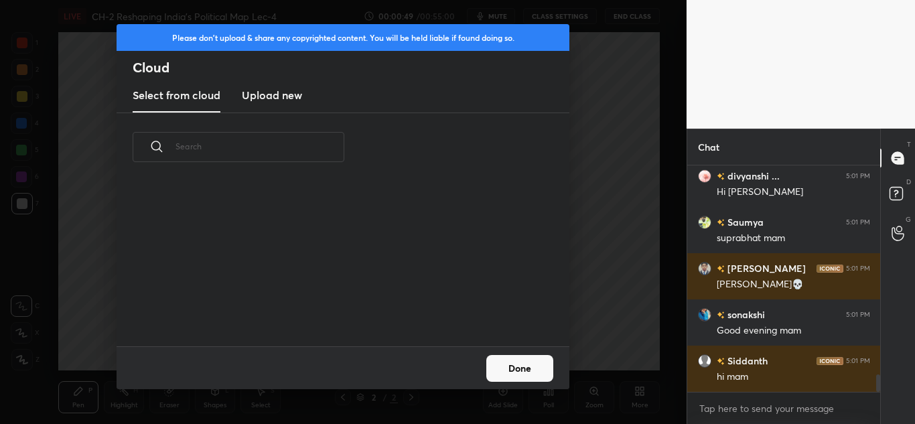
scroll to position [165, 430]
click at [265, 92] on h3 "Upload new" at bounding box center [272, 95] width 60 height 16
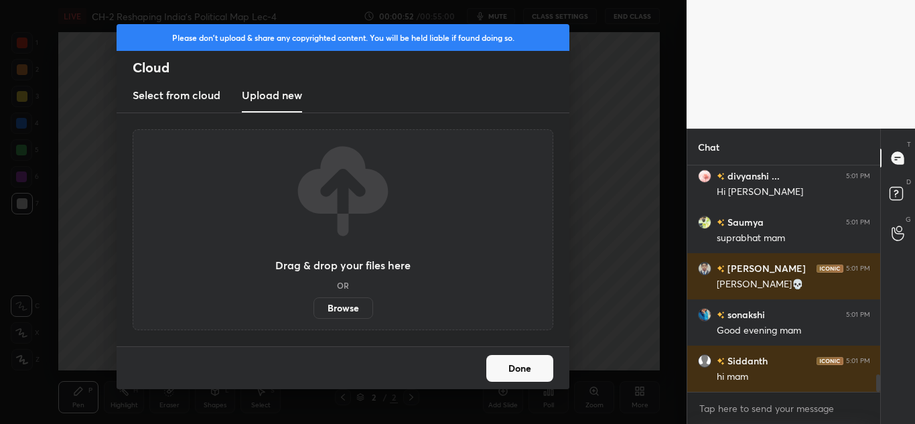
click at [328, 306] on label "Browse" at bounding box center [344, 307] width 60 height 21
click at [314, 306] on input "Browse" at bounding box center [314, 307] width 0 height 21
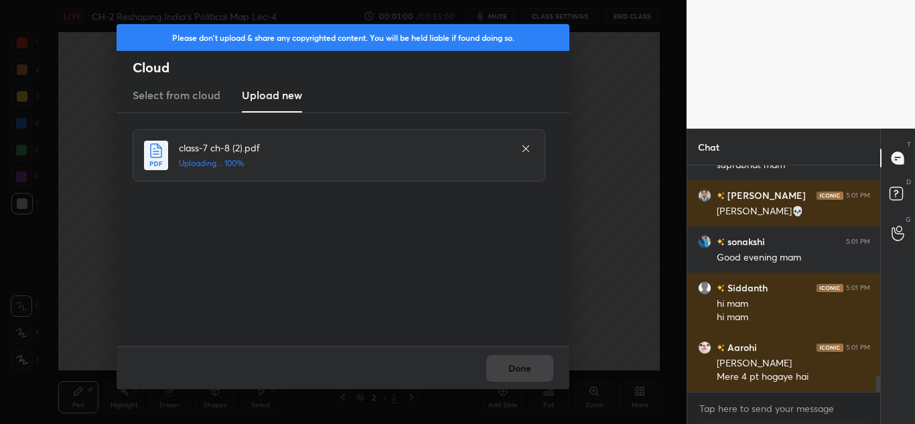
scroll to position [2841, 0]
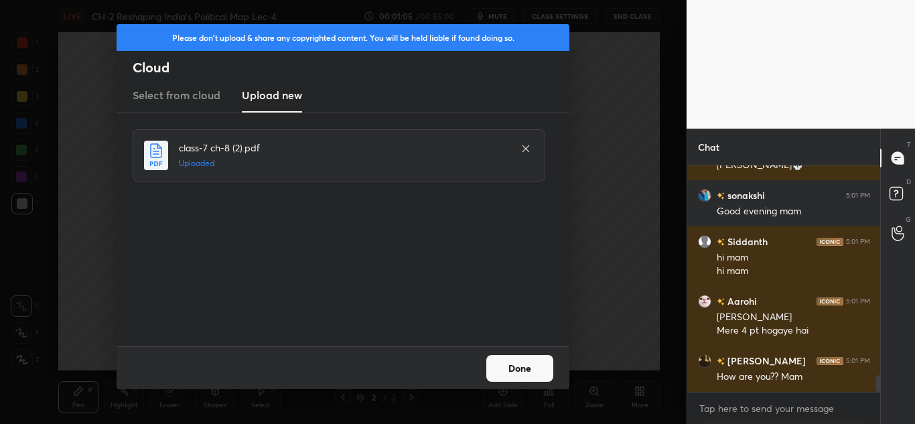
click at [515, 377] on button "Done" at bounding box center [519, 368] width 67 height 27
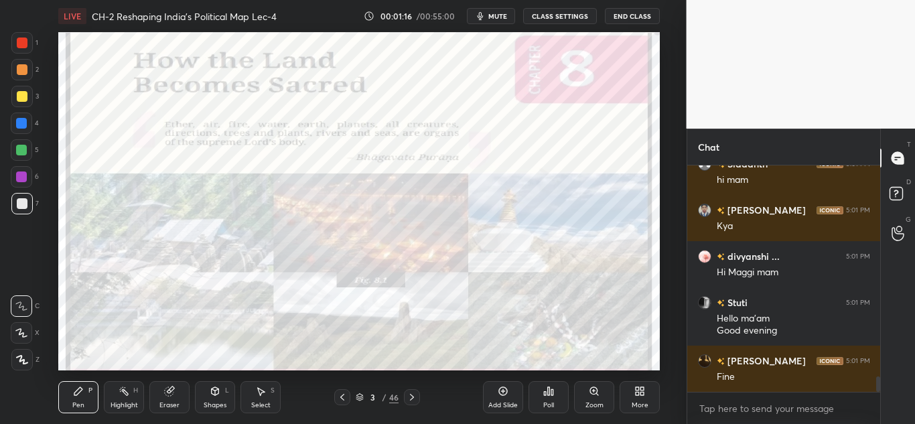
scroll to position [3130, 0]
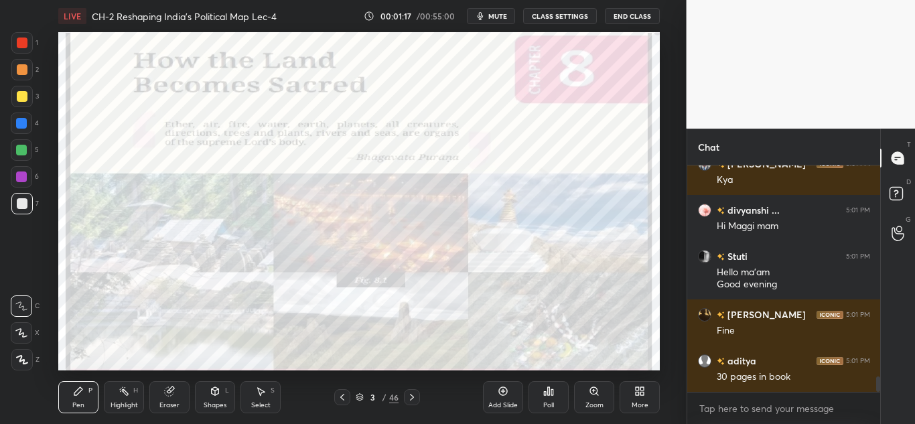
click at [407, 397] on icon at bounding box center [412, 397] width 11 height 11
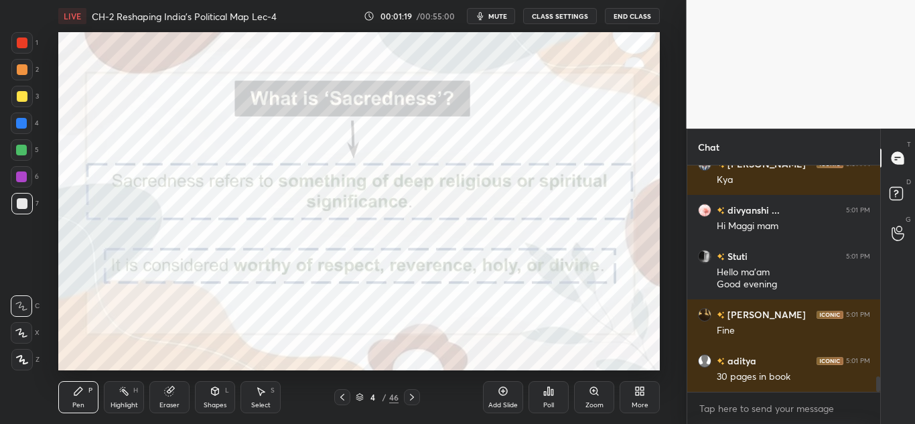
click at [347, 393] on icon at bounding box center [342, 397] width 11 height 11
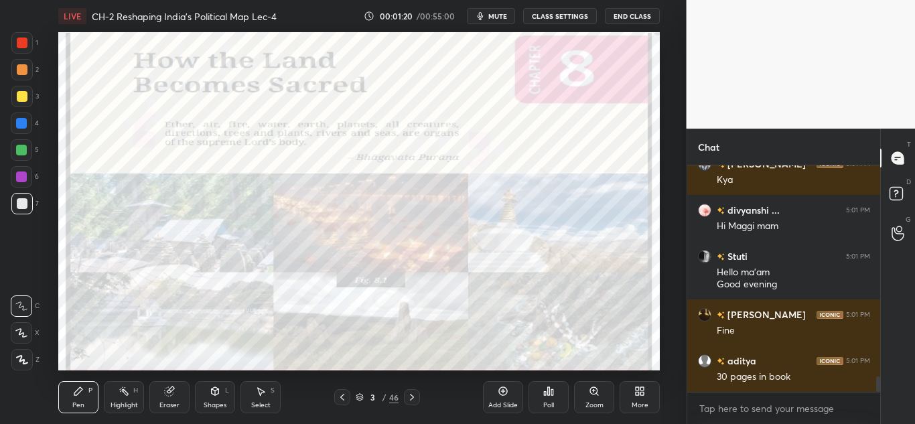
click at [638, 409] on div "More" at bounding box center [640, 405] width 17 height 7
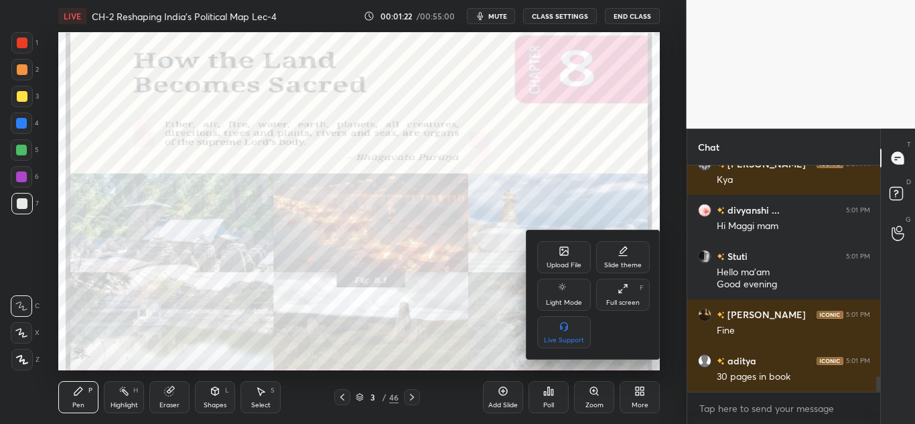
click at [572, 257] on div "Upload File" at bounding box center [564, 257] width 54 height 32
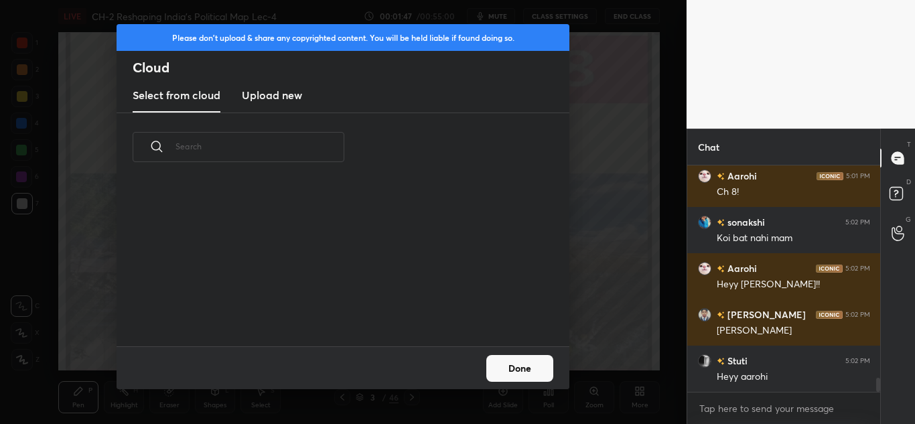
scroll to position [3454, 0]
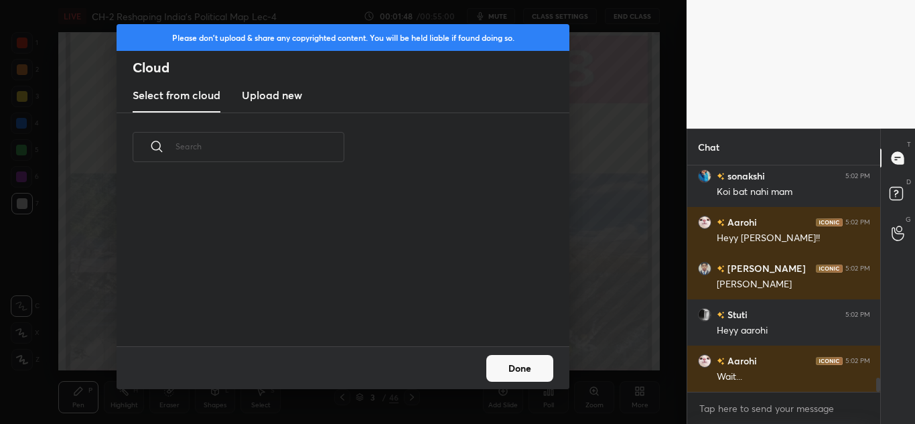
click at [274, 94] on h3 "Upload new" at bounding box center [272, 95] width 60 height 16
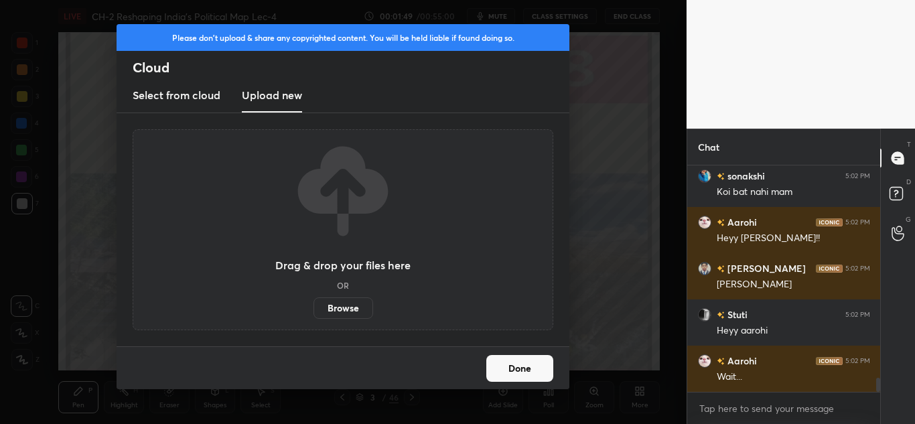
click at [330, 303] on label "Browse" at bounding box center [344, 307] width 60 height 21
click at [314, 303] on input "Browse" at bounding box center [314, 307] width 0 height 21
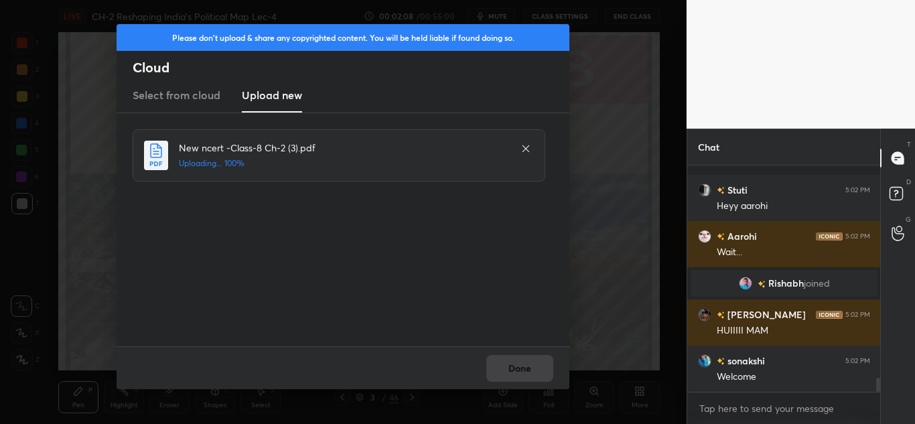
scroll to position [3373, 0]
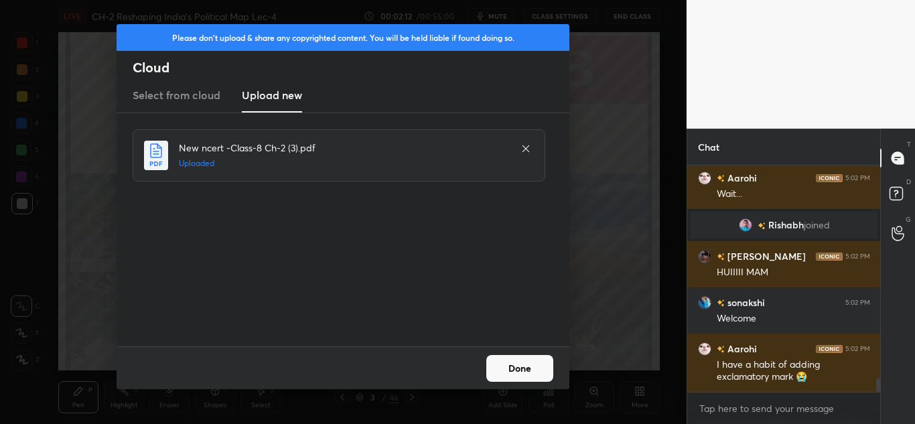
click at [508, 365] on button "Done" at bounding box center [519, 368] width 67 height 27
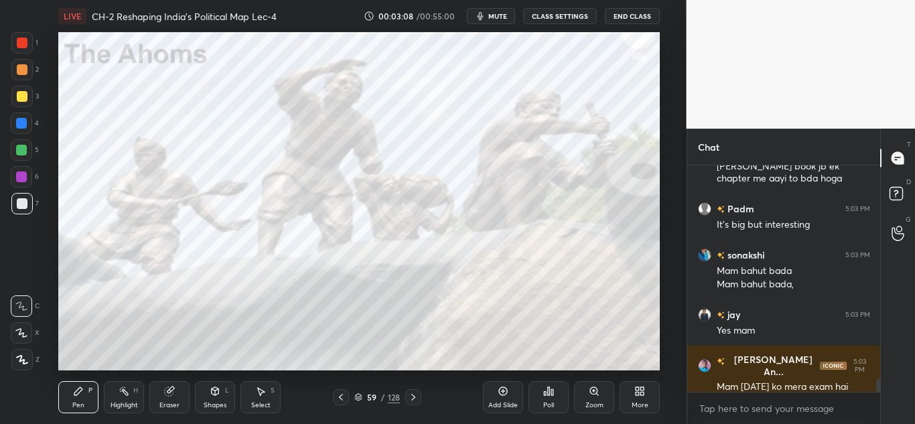
scroll to position [3854, 0]
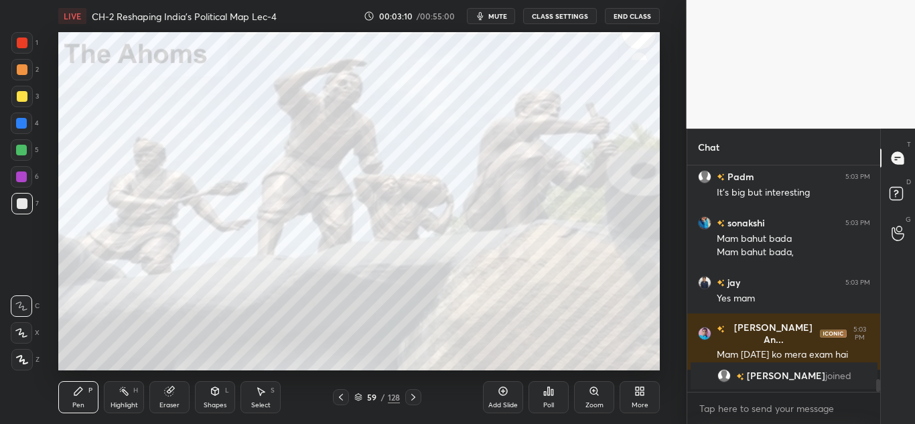
click at [11, 48] on div "1 2 3 4 5 6 7" at bounding box center [25, 126] width 28 height 188
click at [18, 44] on div at bounding box center [22, 43] width 11 height 11
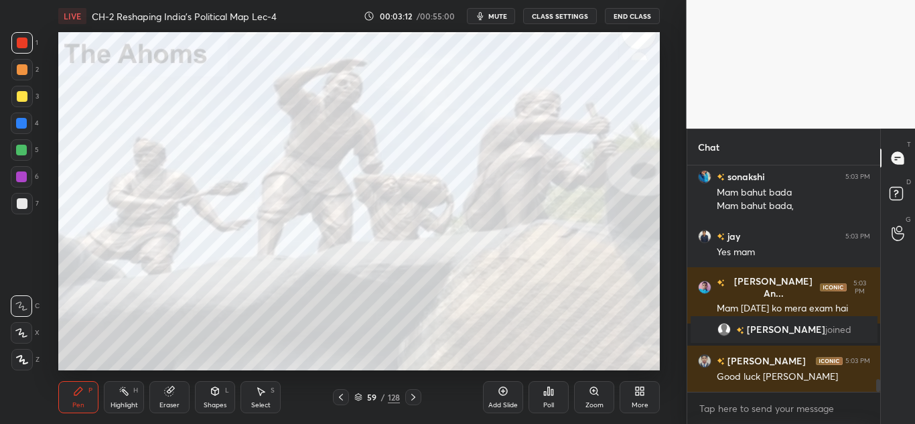
click at [23, 356] on icon at bounding box center [22, 359] width 12 height 9
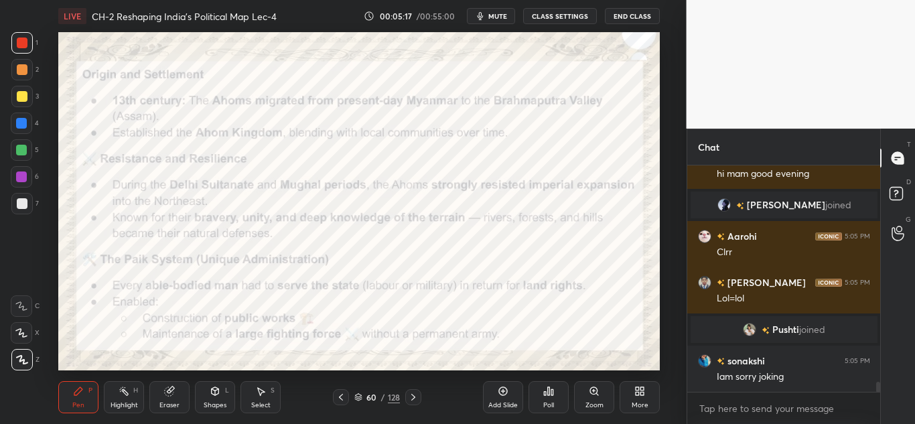
scroll to position [4711, 0]
click at [497, 393] on div "Add Slide" at bounding box center [503, 397] width 40 height 32
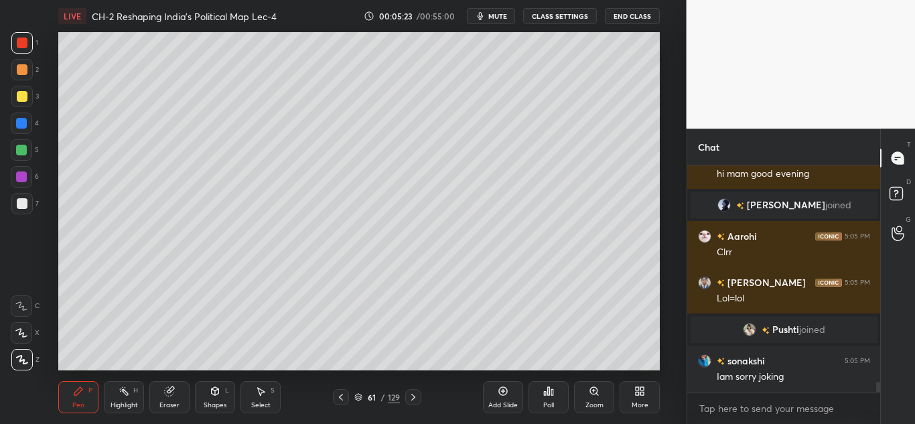
click at [29, 202] on div at bounding box center [21, 203] width 21 height 21
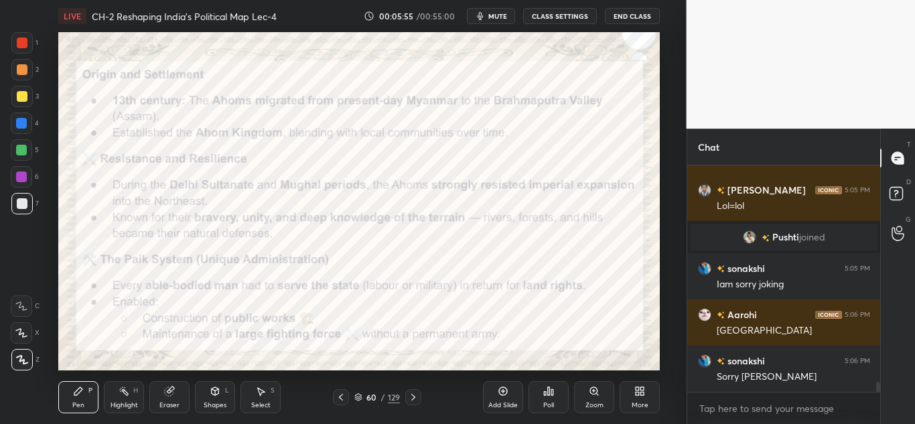
scroll to position [4850, 0]
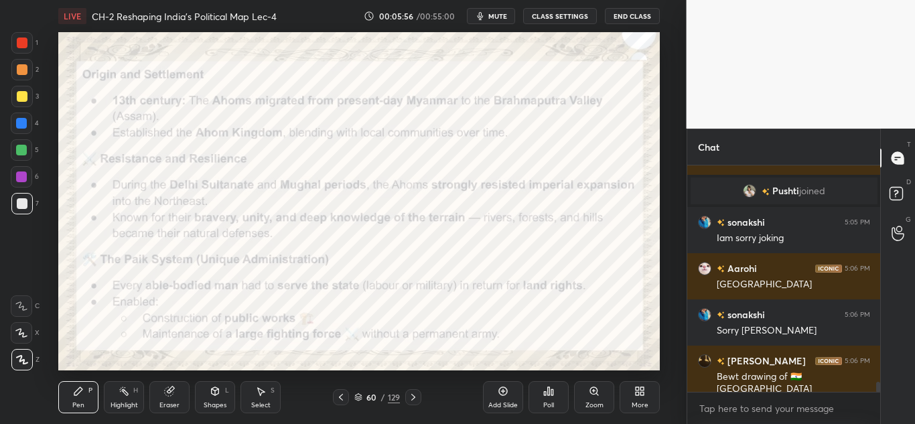
click at [29, 48] on div at bounding box center [21, 42] width 21 height 21
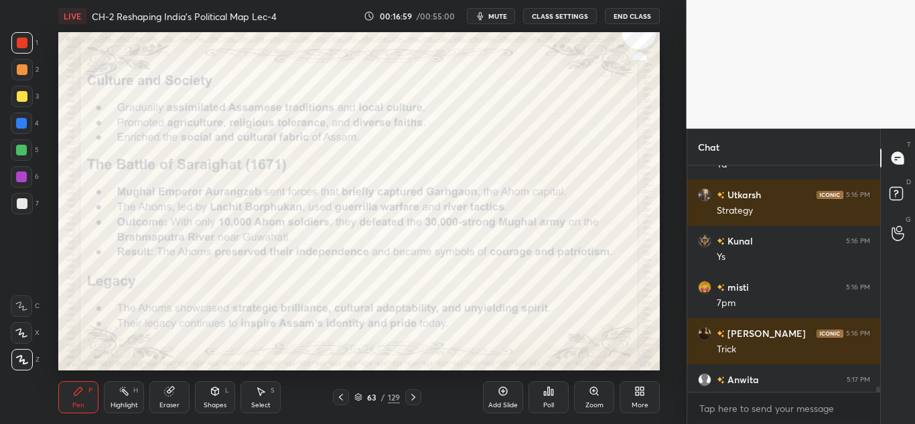
scroll to position [222, 189]
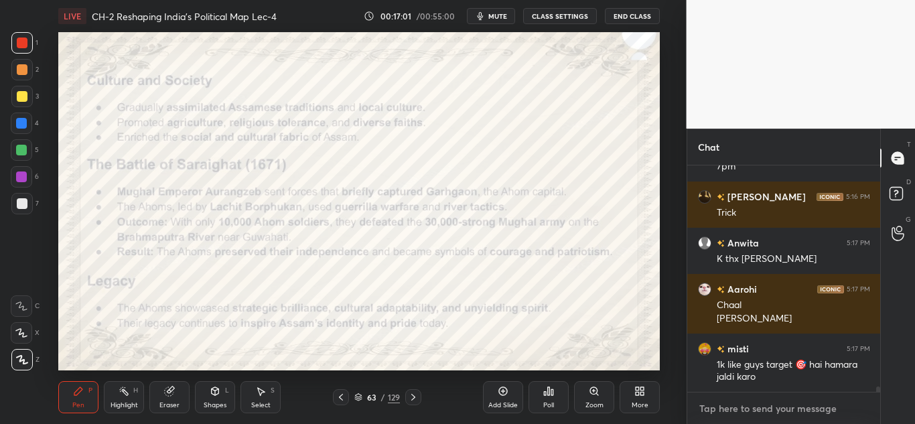
type textarea "x"
click at [738, 398] on textarea at bounding box center [784, 408] width 172 height 21
paste textarea "https://www.youtube.com/live/fEG4ovohCKM?si=bx7USP1YReE7huqI"
type textarea "https://www.youtube.com/live/fEG4ovohCKM?si=bx7USP1YReE7huqI"
type textarea "x"
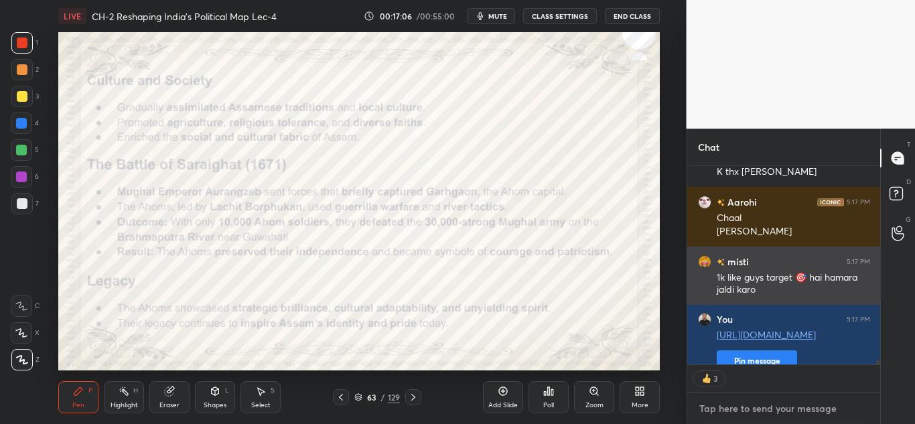
scroll to position [8990, 0]
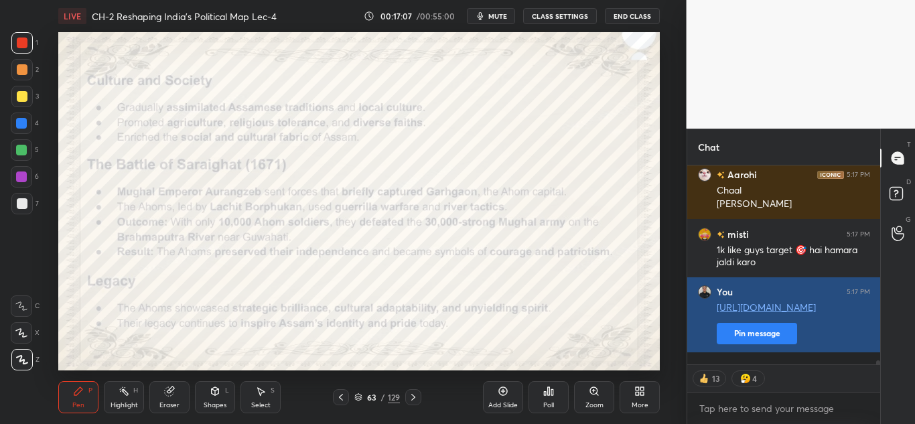
click at [753, 336] on button "Pin message" at bounding box center [757, 333] width 80 height 21
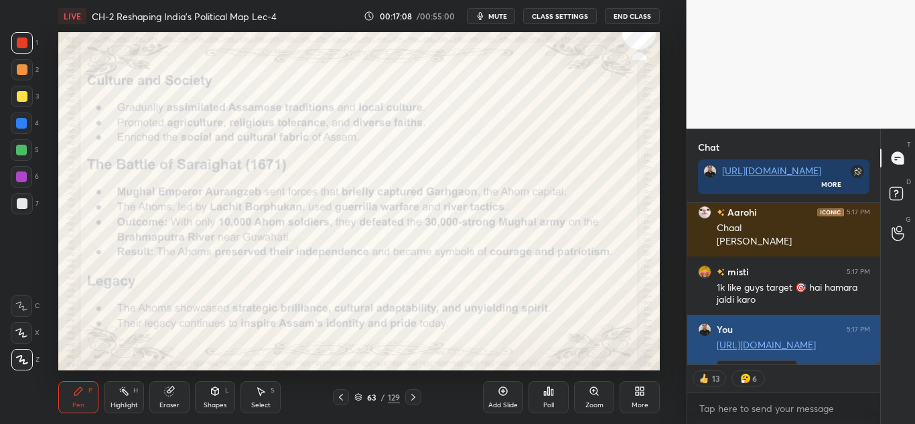
scroll to position [9086, 0]
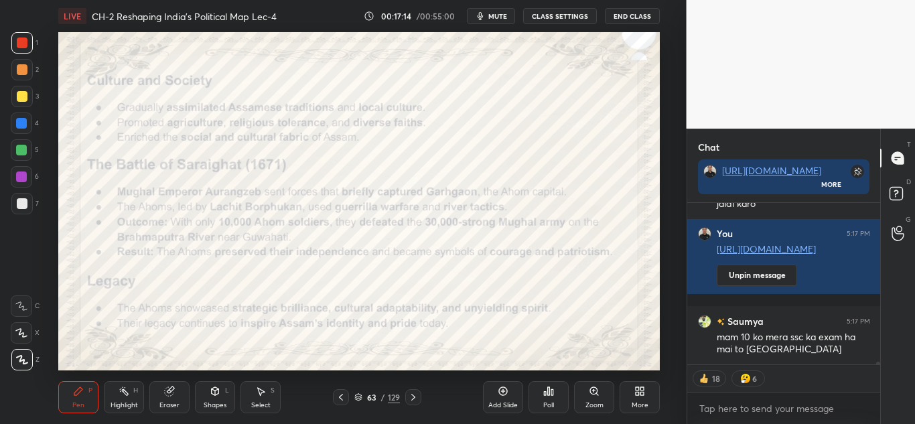
click at [506, 387] on icon at bounding box center [503, 391] width 11 height 11
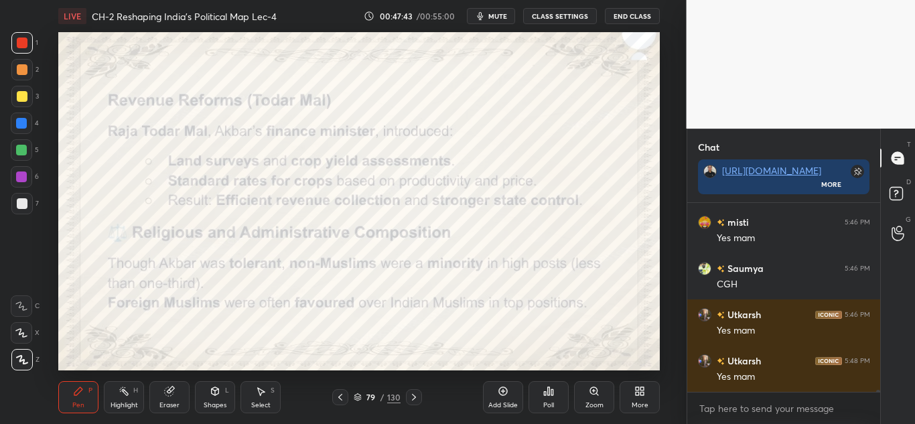
scroll to position [15639, 0]
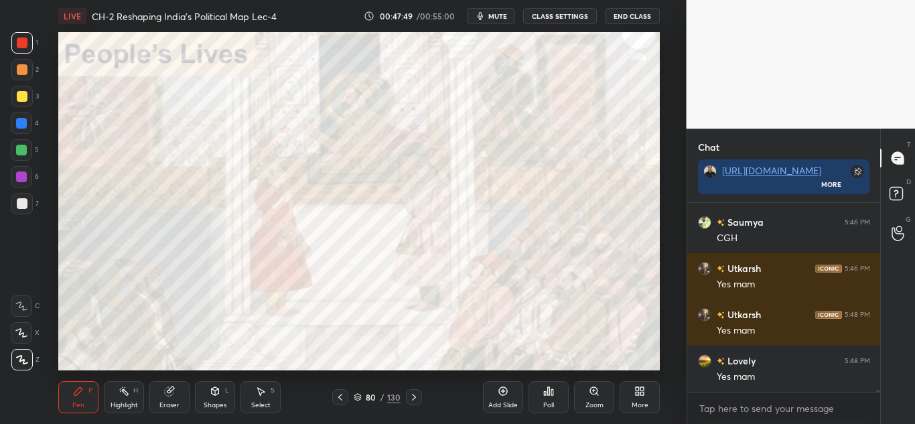
click at [508, 393] on icon at bounding box center [503, 391] width 11 height 11
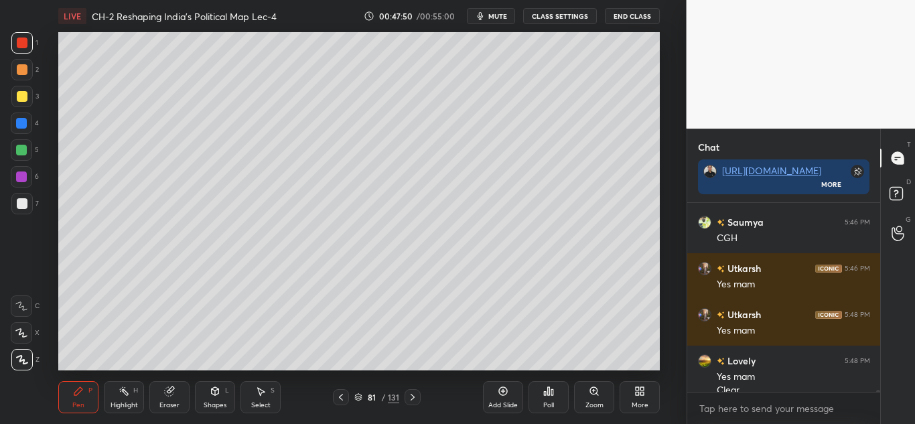
scroll to position [15652, 0]
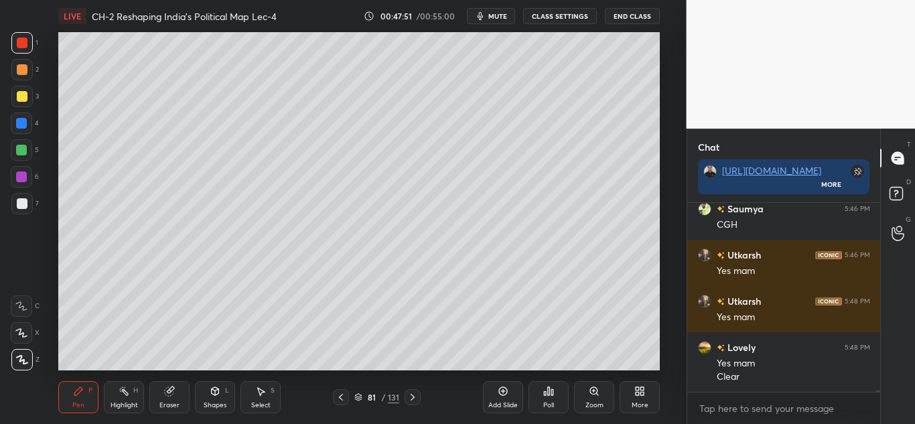
click at [24, 206] on div at bounding box center [22, 203] width 11 height 11
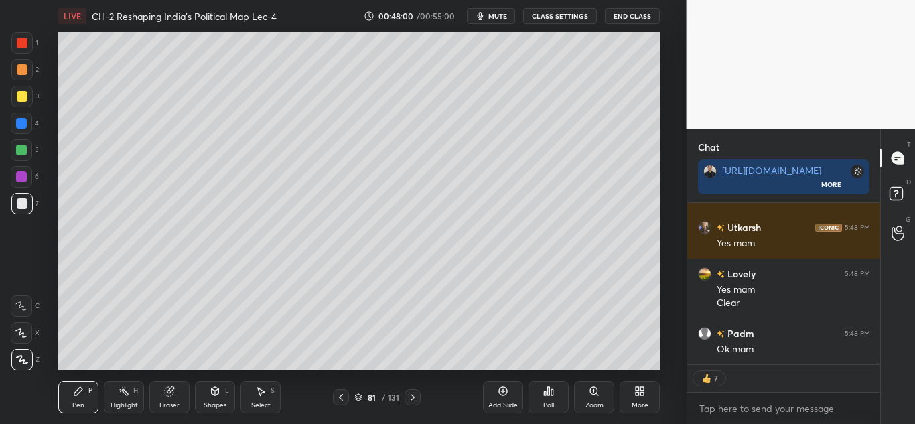
scroll to position [15772, 0]
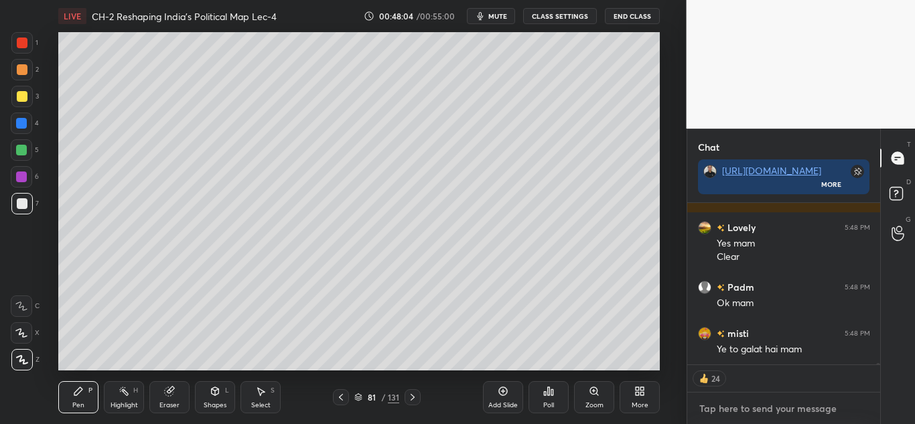
type textarea "x"
click at [720, 418] on textarea at bounding box center [784, 408] width 172 height 21
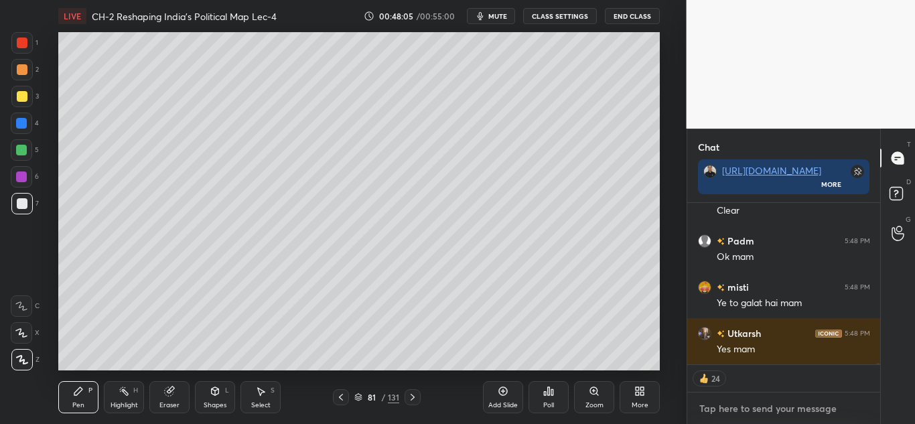
paste textarea "https://www.youtube.com/live/fEG4ovohCKM?si=bx7USP1YReE7huqI"
type textarea "https://www.youtube.com/live/fEG4ovohCKM?si=bx7USP1YReE7huqI"
type textarea "x"
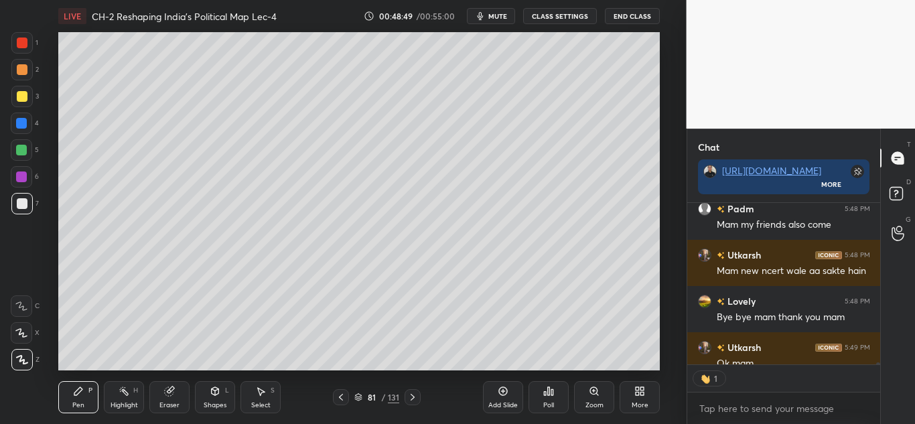
scroll to position [16243, 0]
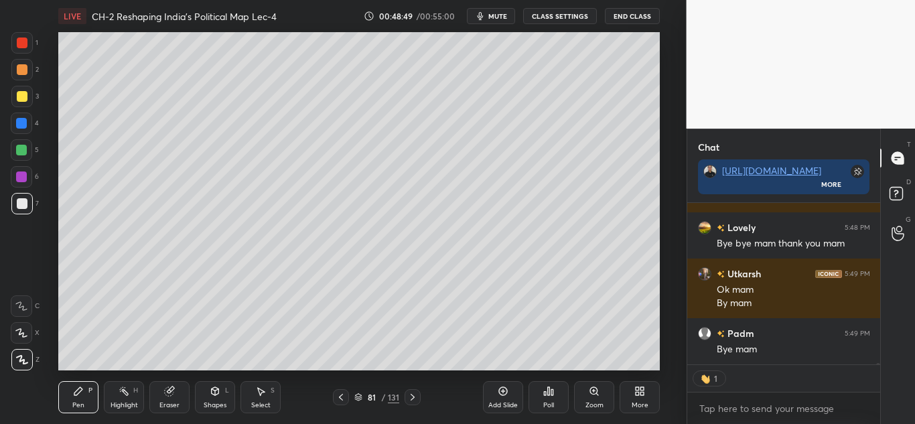
click at [652, 20] on button "End Class" at bounding box center [632, 16] width 55 height 16
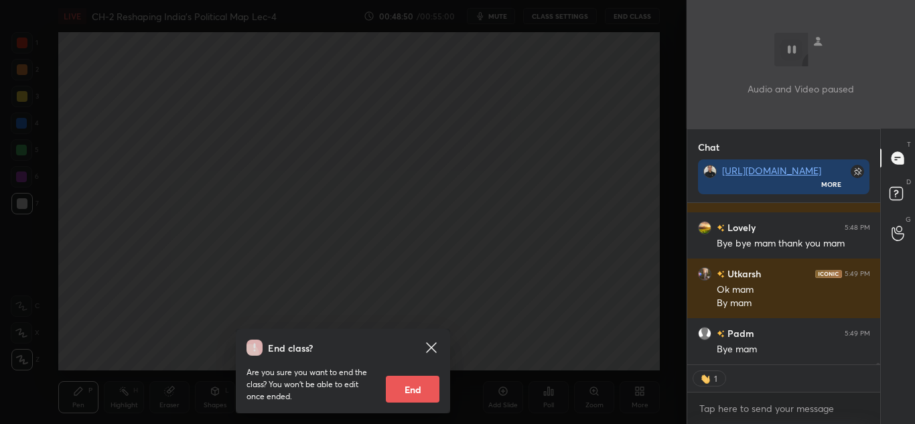
scroll to position [16289, 0]
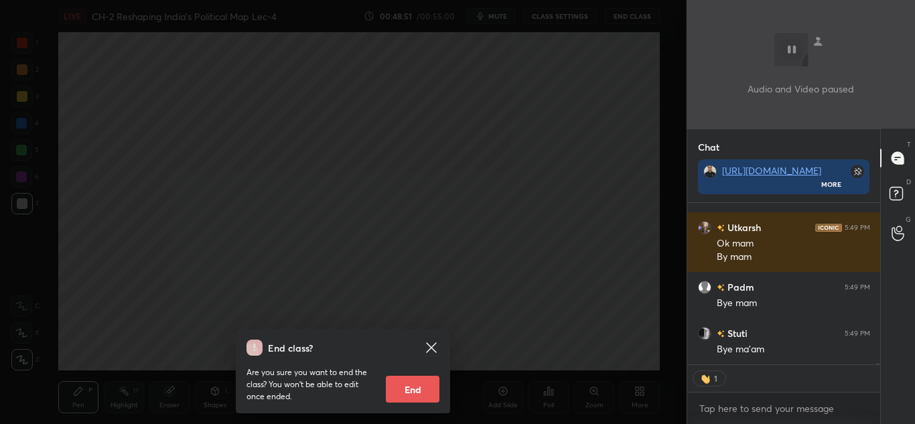
click at [429, 385] on button "End" at bounding box center [413, 389] width 54 height 27
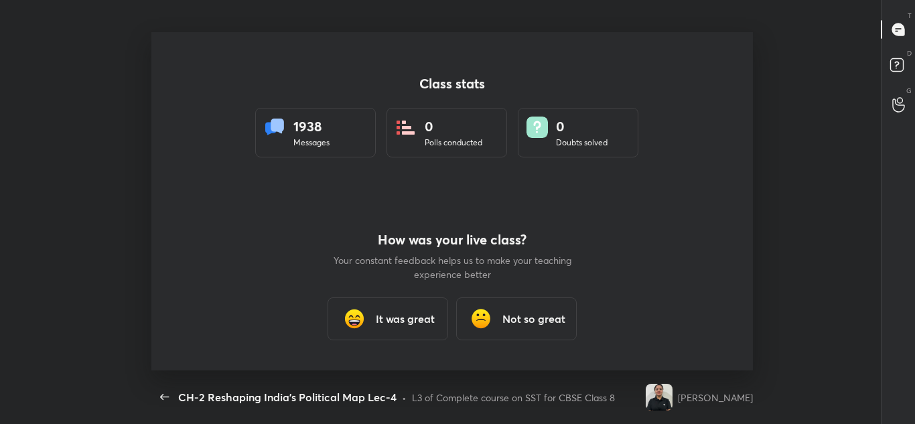
scroll to position [415, 137]
type textarea "x"
